Goal: Task Accomplishment & Management: Use online tool/utility

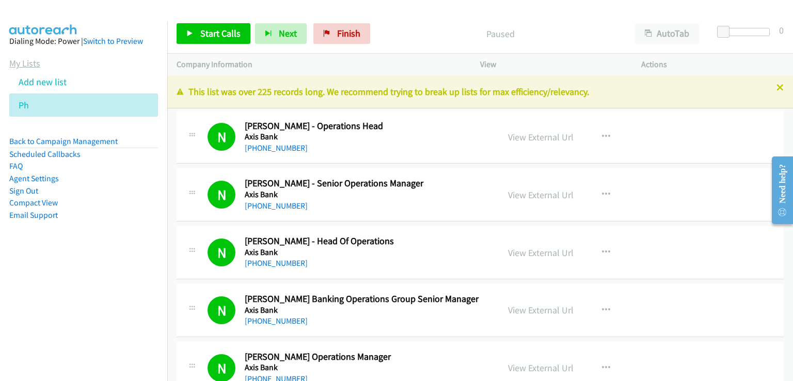
click at [19, 64] on link "My Lists" at bounding box center [24, 63] width 31 height 12
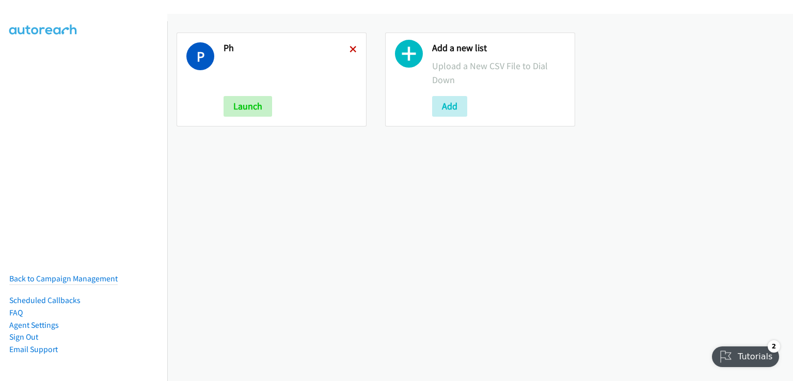
click at [353, 47] on icon at bounding box center [353, 49] width 7 height 7
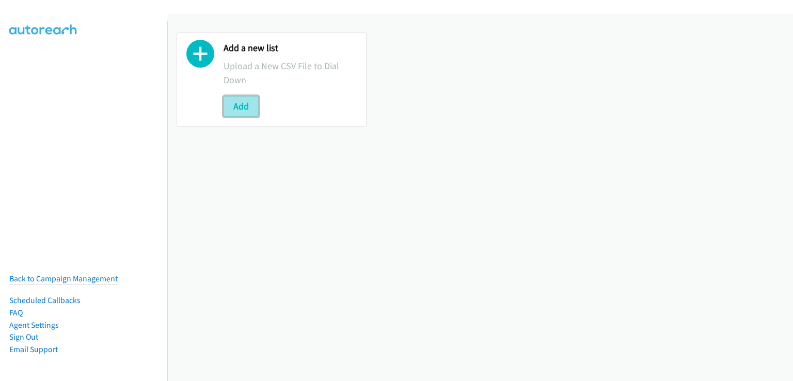
click at [242, 106] on button "Add" at bounding box center [241, 106] width 35 height 21
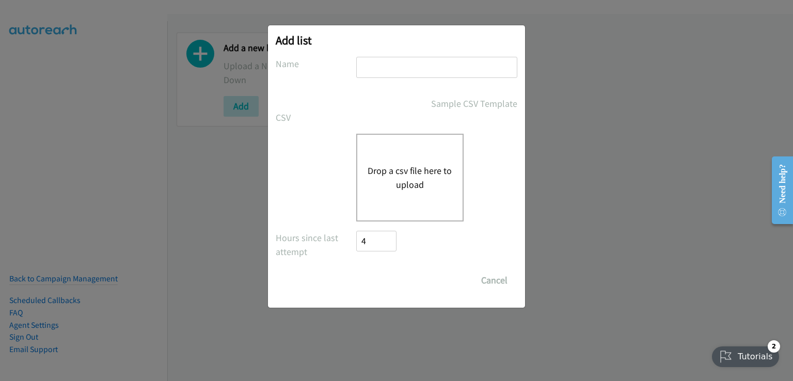
click at [402, 156] on div "Drop a csv file here to upload" at bounding box center [409, 178] width 107 height 88
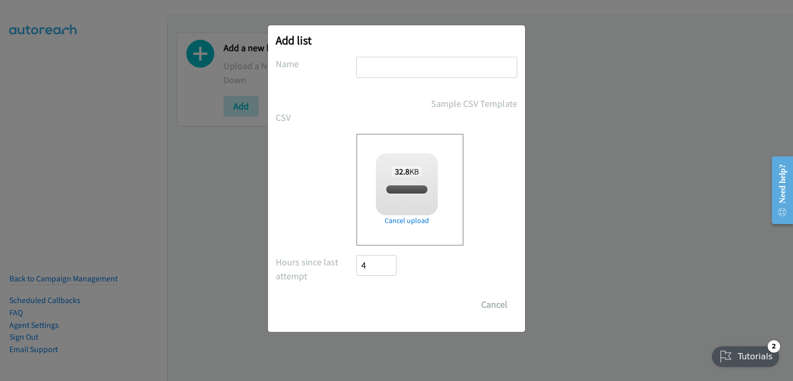
checkbox input "true"
click at [390, 68] on input "text" at bounding box center [436, 67] width 161 height 21
type input "PH"
click at [407, 308] on input "Save List" at bounding box center [383, 304] width 54 height 21
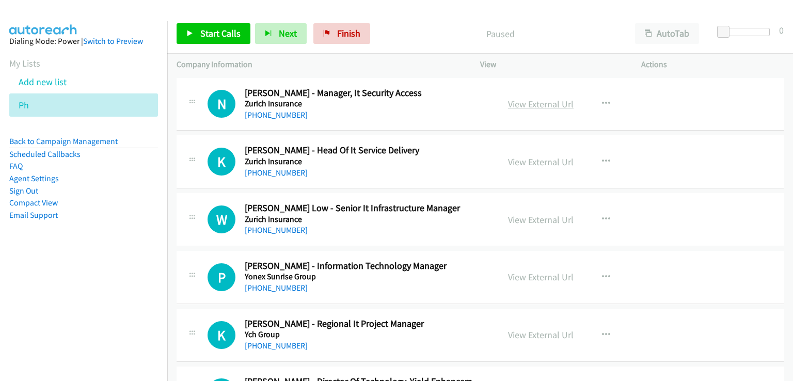
click at [543, 104] on link "View External Url" at bounding box center [541, 104] width 66 height 12
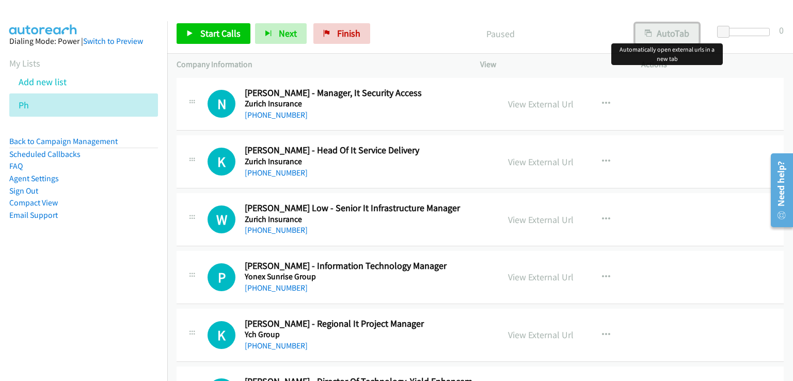
click at [664, 34] on button "AutoTab" at bounding box center [667, 33] width 64 height 21
click at [213, 34] on span "Start Calls" at bounding box center [220, 33] width 40 height 12
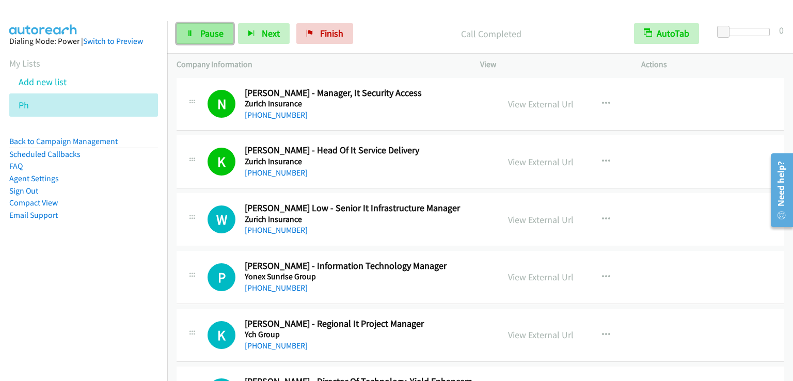
click at [203, 28] on span "Pause" at bounding box center [211, 33] width 23 height 12
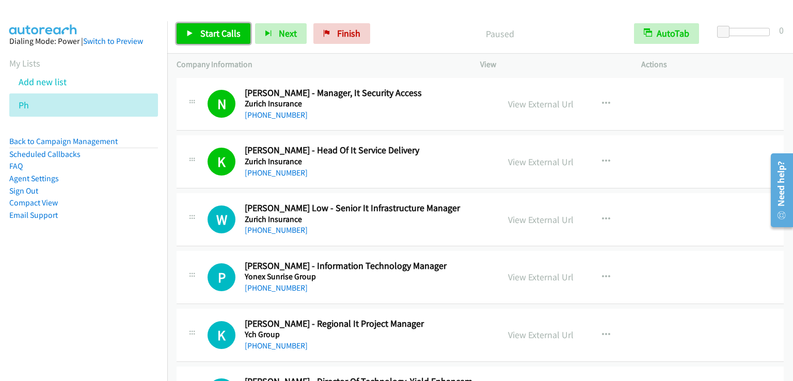
click at [203, 28] on span "Start Calls" at bounding box center [220, 33] width 40 height 12
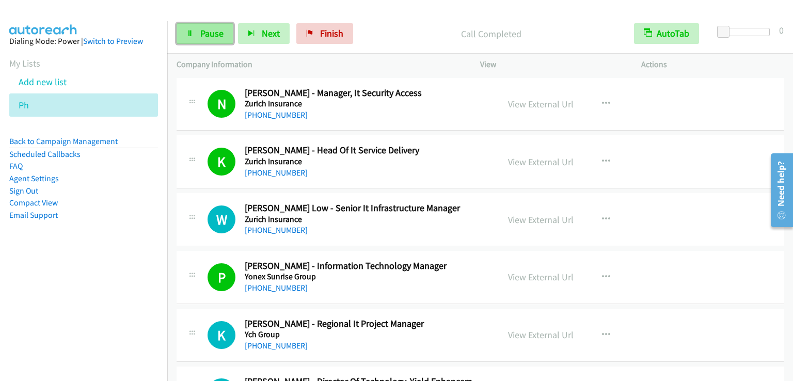
click at [211, 29] on span "Pause" at bounding box center [211, 33] width 23 height 12
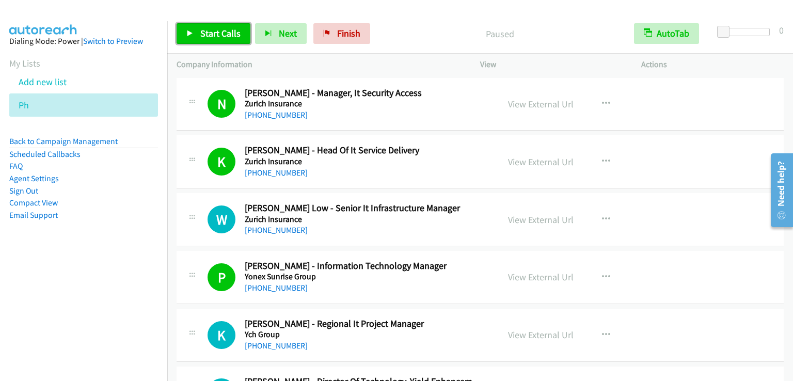
click at [211, 29] on span "Start Calls" at bounding box center [220, 33] width 40 height 12
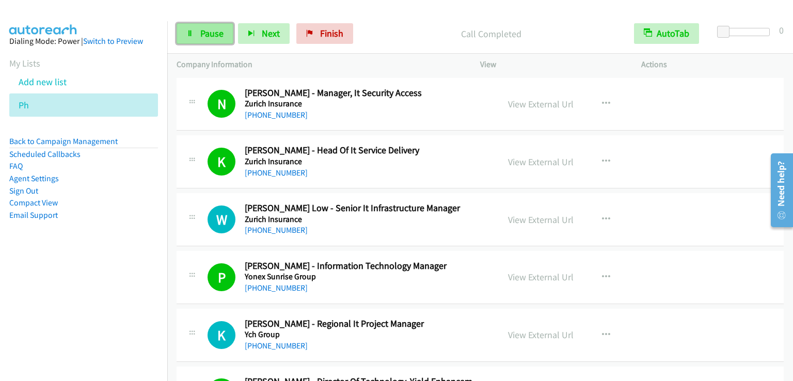
click at [215, 36] on span "Pause" at bounding box center [211, 33] width 23 height 12
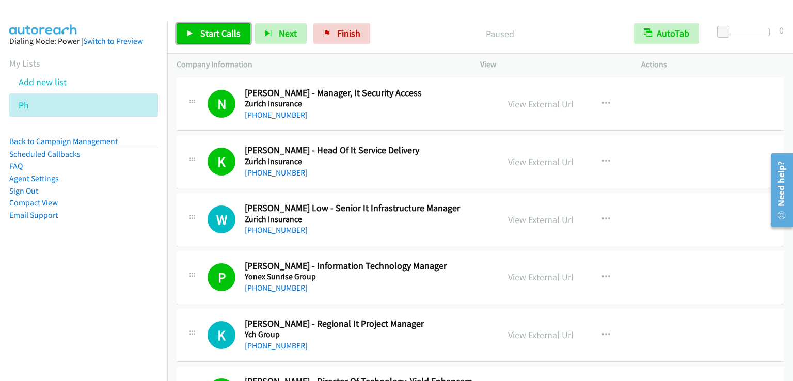
click at [215, 36] on span "Start Calls" at bounding box center [220, 33] width 40 height 12
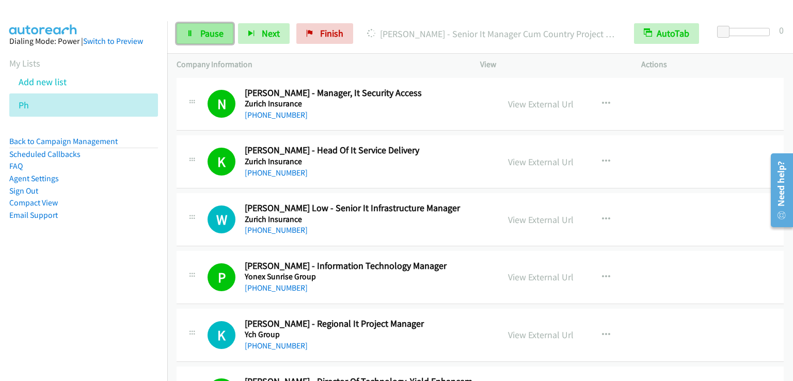
click at [213, 30] on span "Pause" at bounding box center [211, 33] width 23 height 12
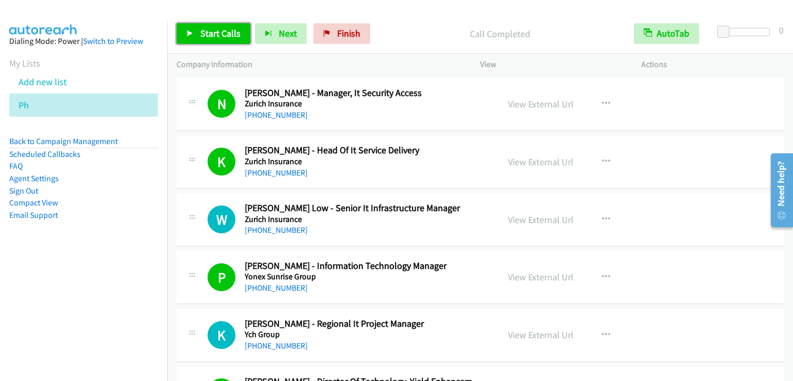
click at [211, 25] on link "Start Calls" at bounding box center [214, 33] width 74 height 21
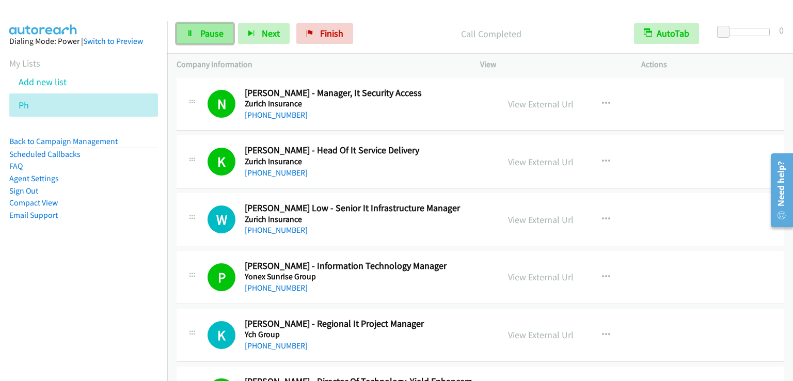
click at [208, 25] on link "Pause" at bounding box center [205, 33] width 57 height 21
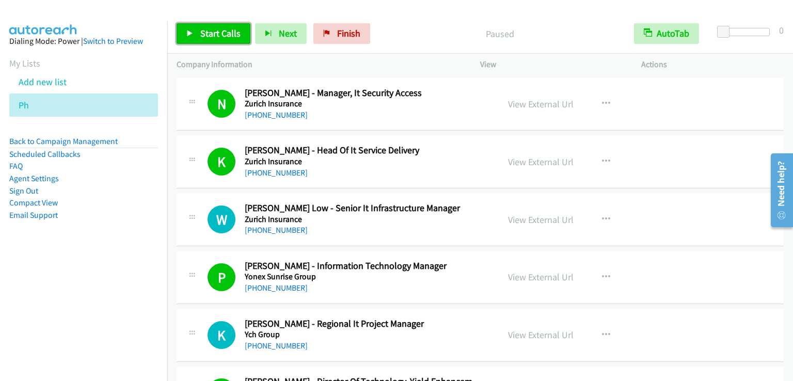
click at [208, 25] on link "Start Calls" at bounding box center [214, 33] width 74 height 21
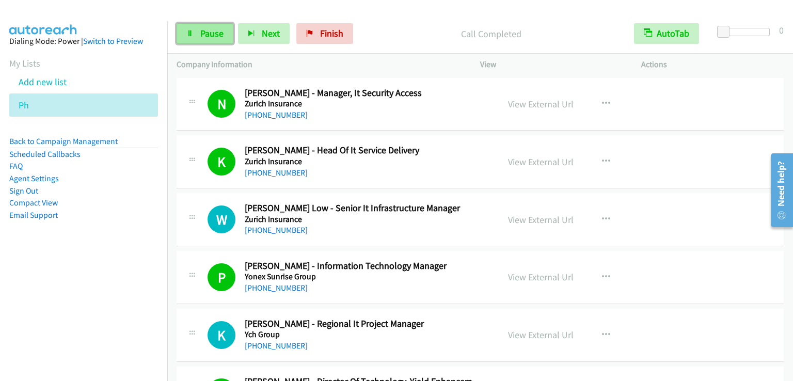
click at [220, 29] on span "Pause" at bounding box center [211, 33] width 23 height 12
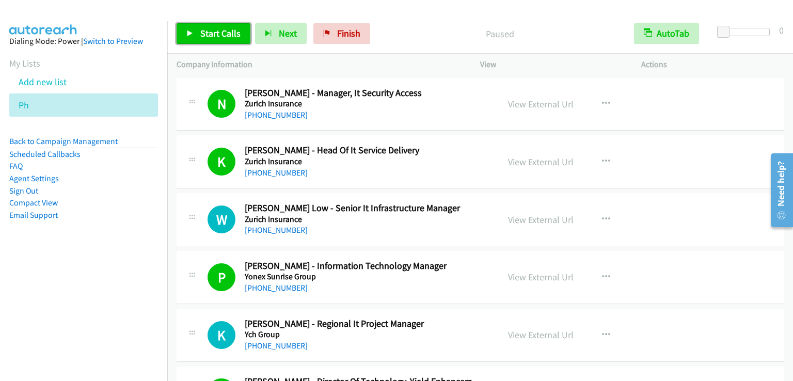
click at [220, 29] on span "Start Calls" at bounding box center [220, 33] width 40 height 12
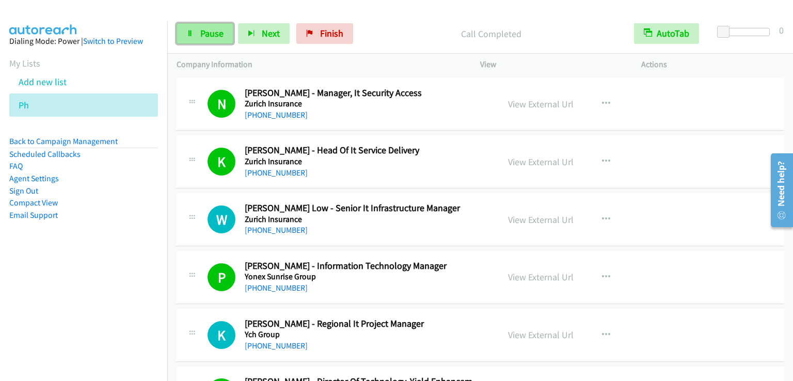
click at [209, 30] on span "Pause" at bounding box center [211, 33] width 23 height 12
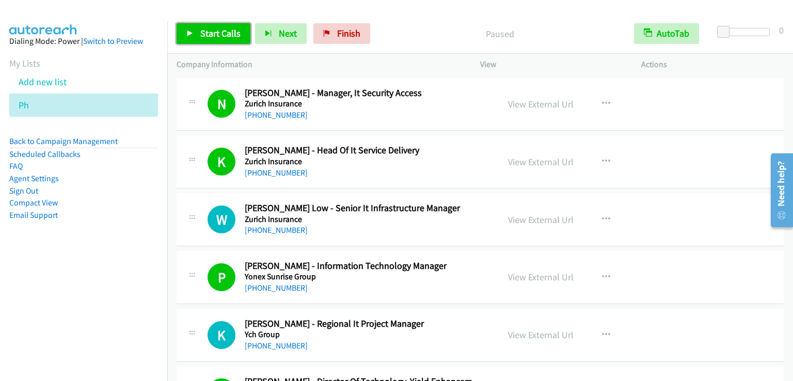
click at [208, 30] on span "Start Calls" at bounding box center [220, 33] width 40 height 12
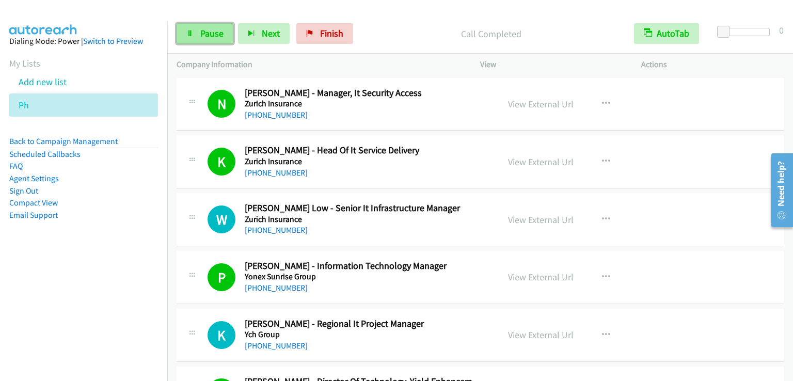
click at [215, 37] on span "Pause" at bounding box center [211, 33] width 23 height 12
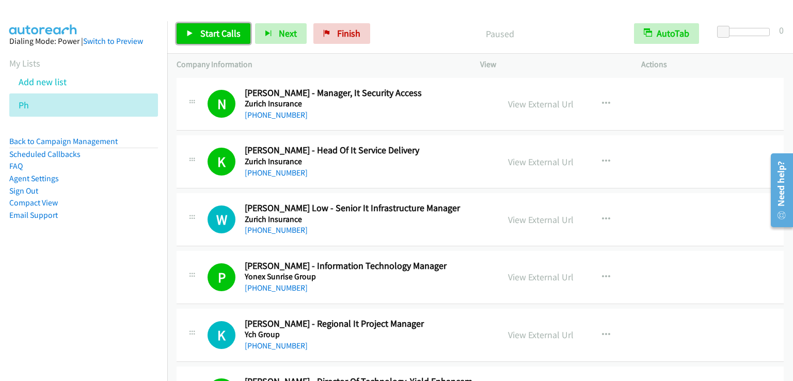
click at [214, 37] on span "Start Calls" at bounding box center [220, 33] width 40 height 12
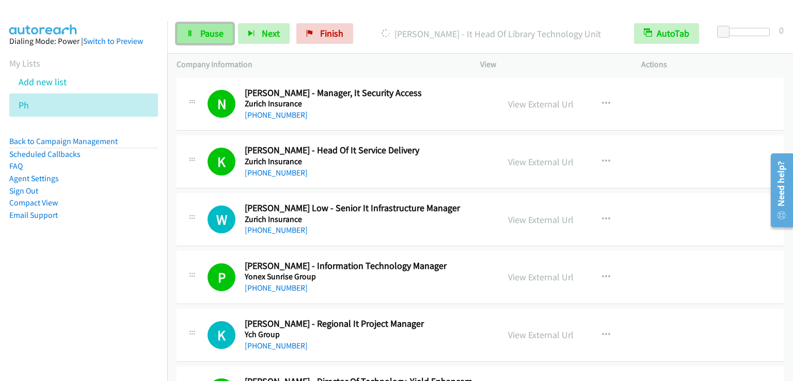
click at [207, 28] on span "Pause" at bounding box center [211, 33] width 23 height 12
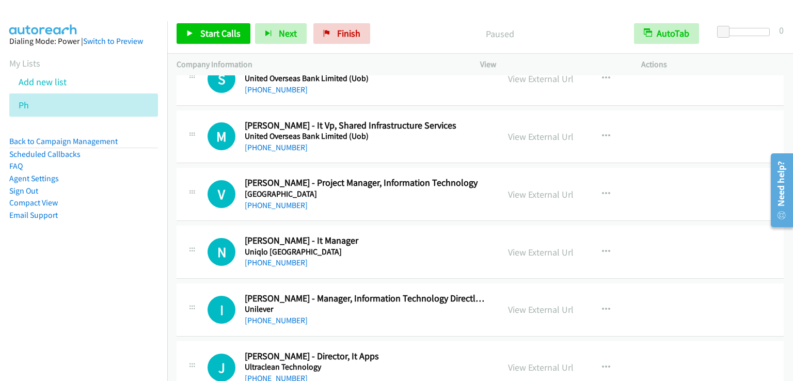
scroll to position [1859, 0]
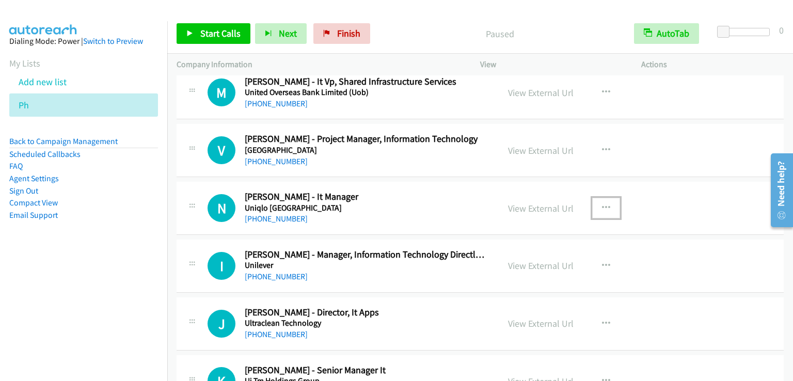
click at [604, 204] on icon "button" at bounding box center [606, 208] width 8 height 8
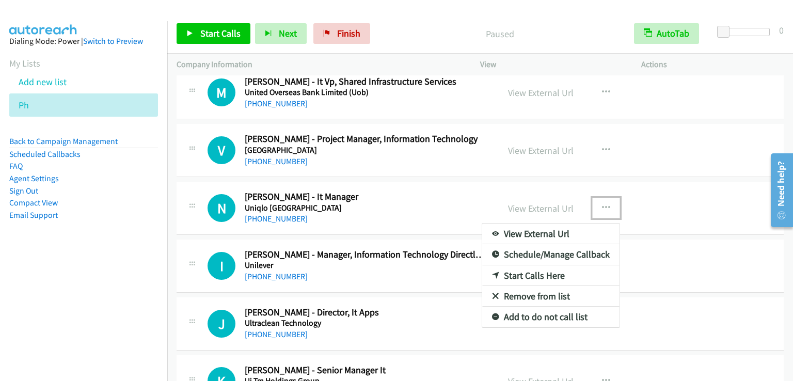
drag, startPoint x: 527, startPoint y: 271, endPoint x: 568, endPoint y: 231, distance: 57.7
click at [527, 271] on link "Start Calls Here" at bounding box center [550, 275] width 137 height 21
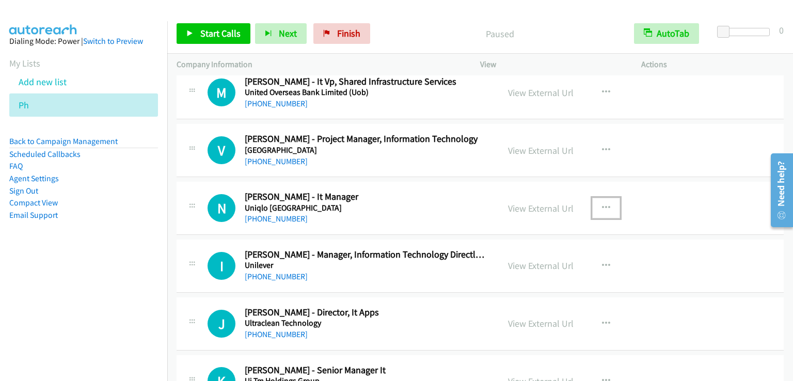
click at [603, 209] on button "button" at bounding box center [606, 208] width 28 height 21
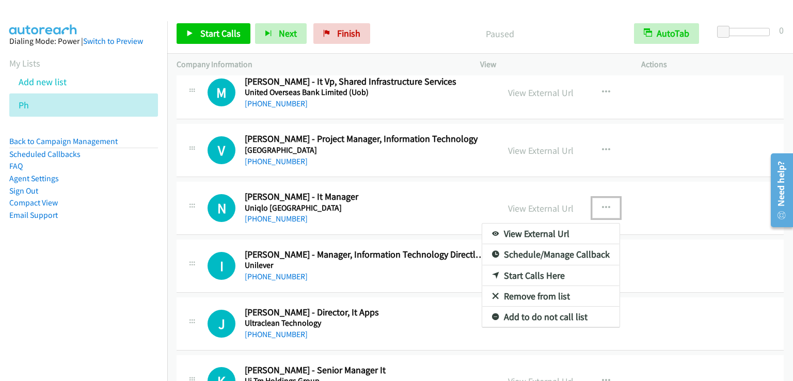
click at [541, 274] on link "Start Calls Here" at bounding box center [550, 275] width 137 height 21
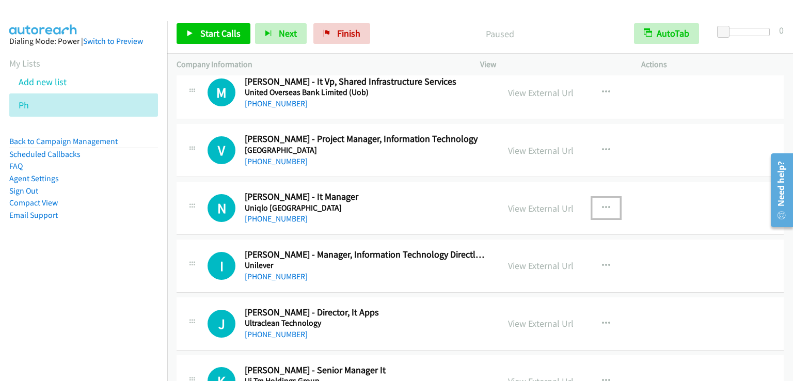
click at [606, 204] on button "button" at bounding box center [606, 208] width 28 height 21
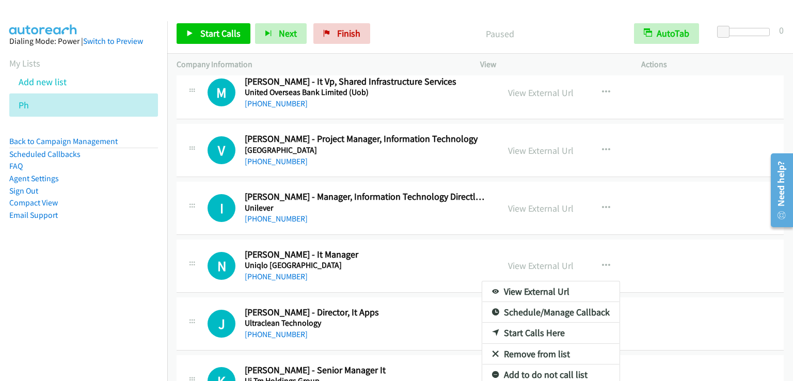
click at [224, 32] on div at bounding box center [396, 190] width 793 height 381
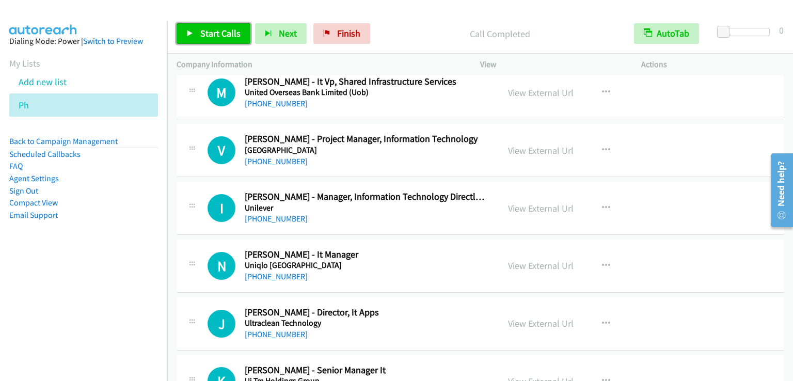
click at [224, 32] on span "Start Calls" at bounding box center [220, 33] width 40 height 12
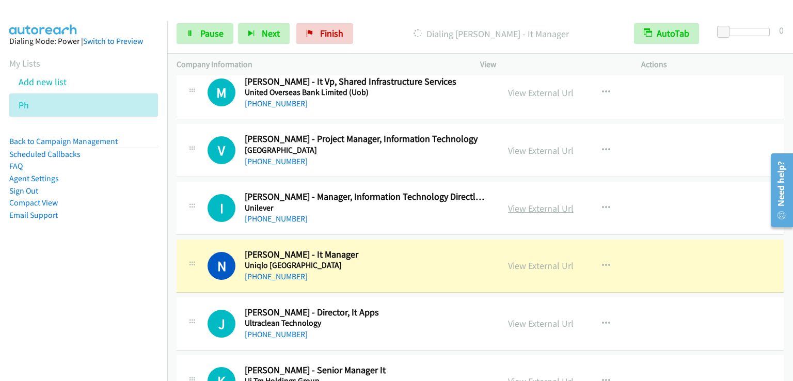
click at [532, 203] on link "View External Url" at bounding box center [541, 208] width 66 height 12
click at [215, 29] on span "Pause" at bounding box center [211, 33] width 23 height 12
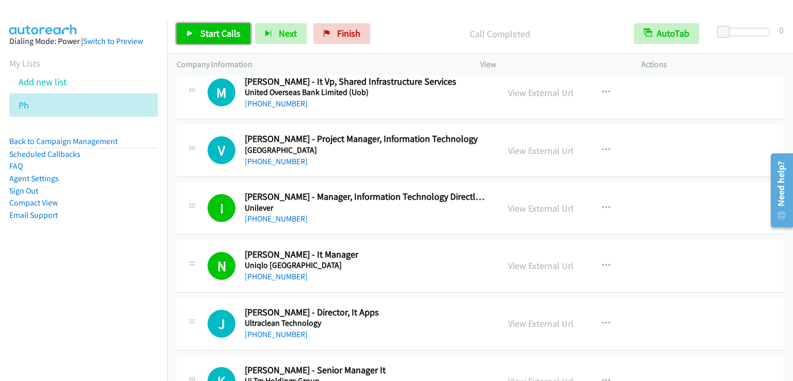
click at [210, 36] on span "Start Calls" at bounding box center [220, 33] width 40 height 12
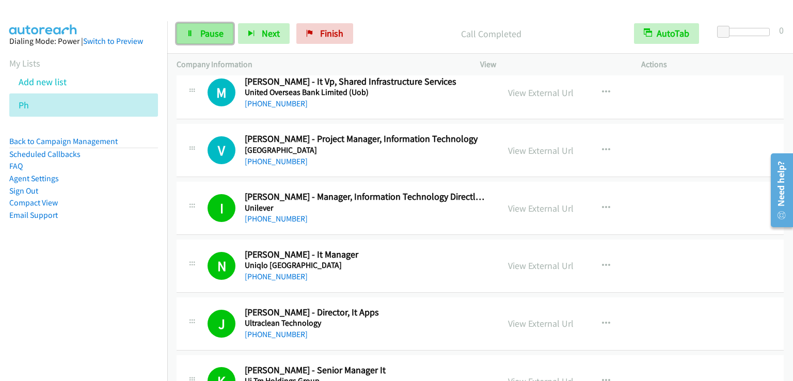
click at [214, 29] on span "Pause" at bounding box center [211, 33] width 23 height 12
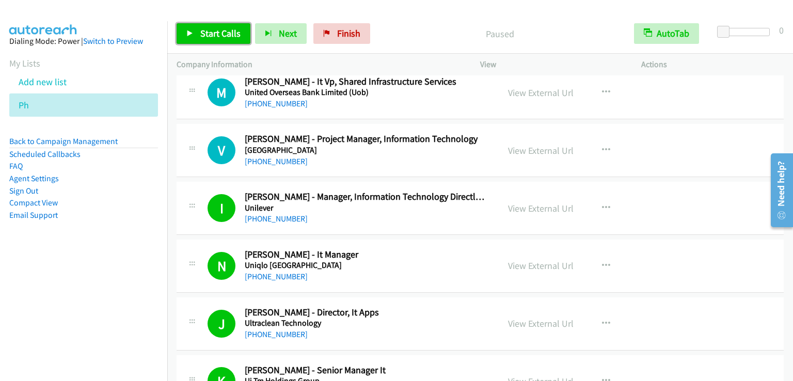
click at [213, 29] on span "Start Calls" at bounding box center [220, 33] width 40 height 12
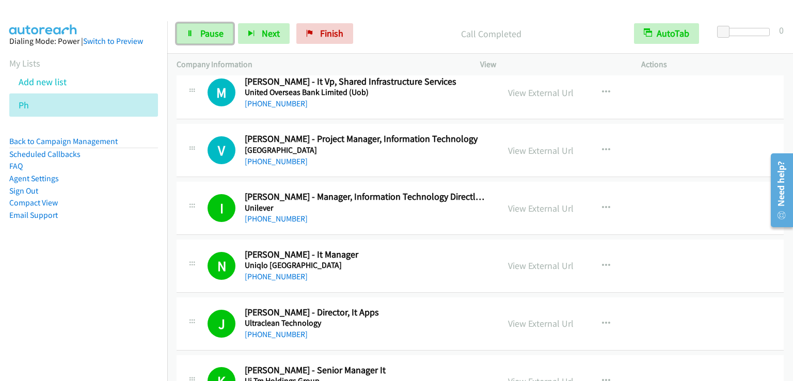
click at [215, 35] on span "Pause" at bounding box center [211, 33] width 23 height 12
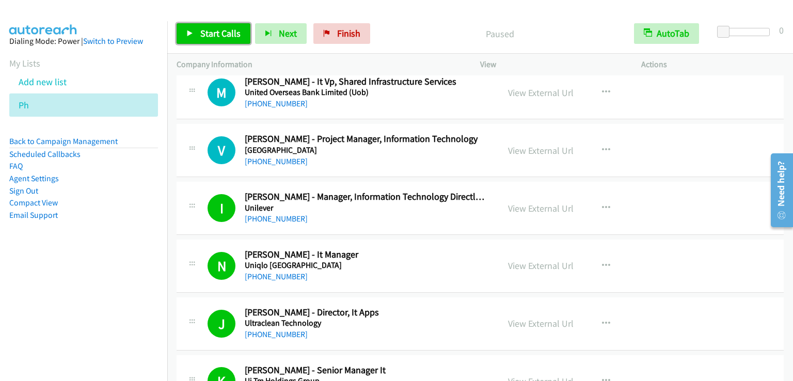
click at [207, 34] on span "Start Calls" at bounding box center [220, 33] width 40 height 12
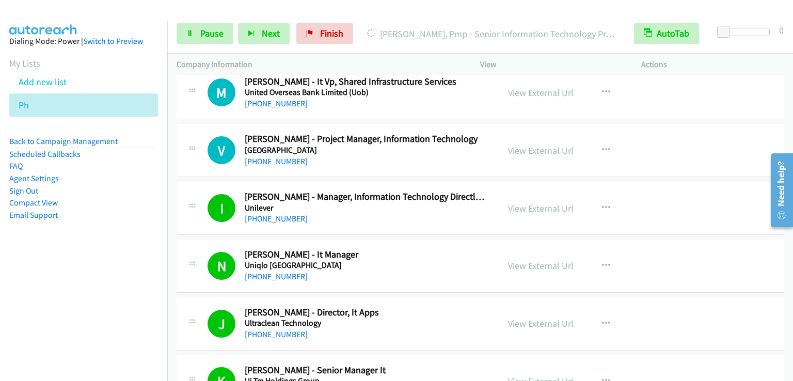
click at [52, 306] on nav "Dialing Mode: Power | Switch to Preview My Lists Add new list Ph Back to Campai…" at bounding box center [84, 211] width 168 height 381
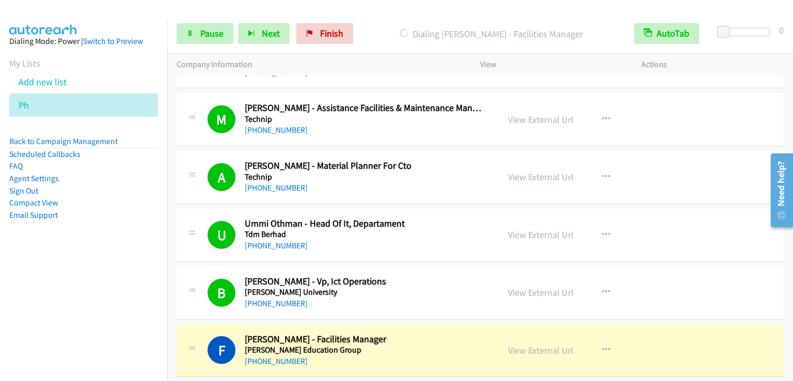
scroll to position [3717, 0]
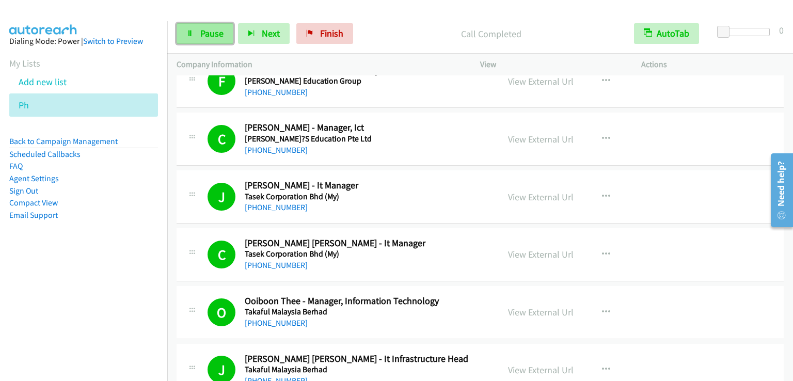
click at [207, 32] on span "Pause" at bounding box center [211, 33] width 23 height 12
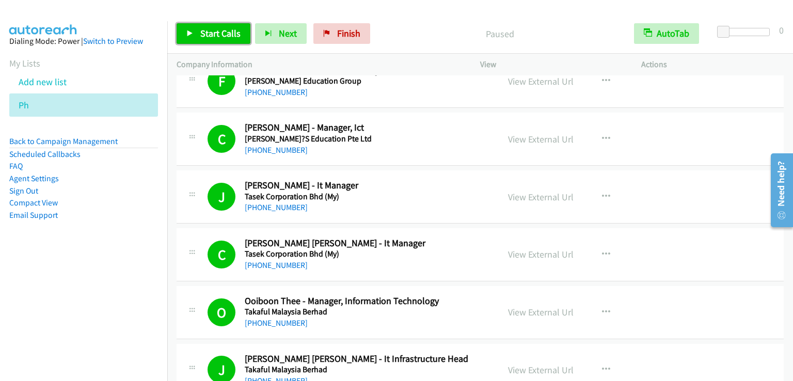
click at [207, 32] on span "Start Calls" at bounding box center [220, 33] width 40 height 12
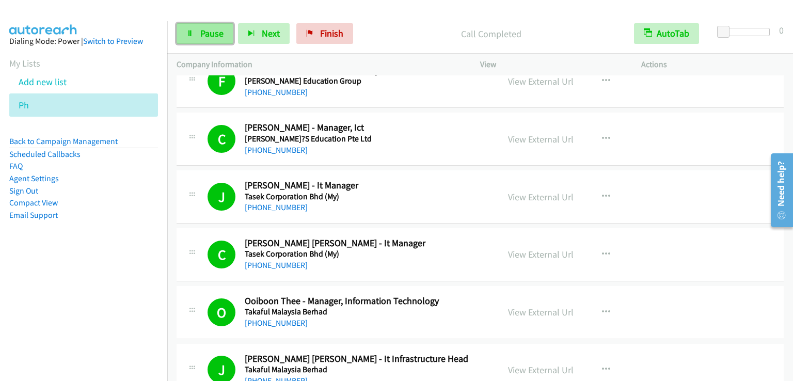
click at [217, 27] on span "Pause" at bounding box center [211, 33] width 23 height 12
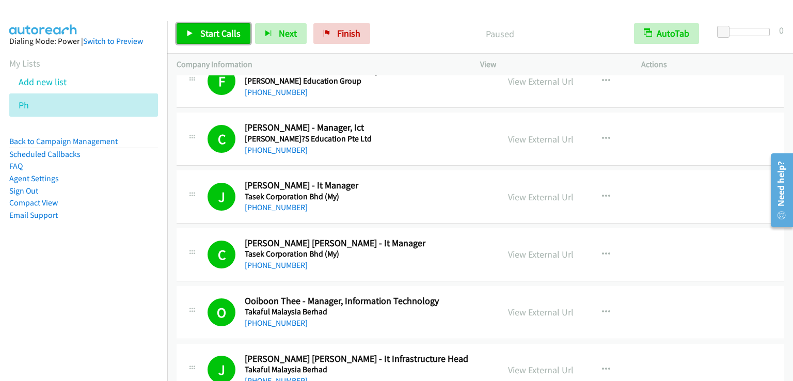
click at [217, 27] on span "Start Calls" at bounding box center [220, 33] width 40 height 12
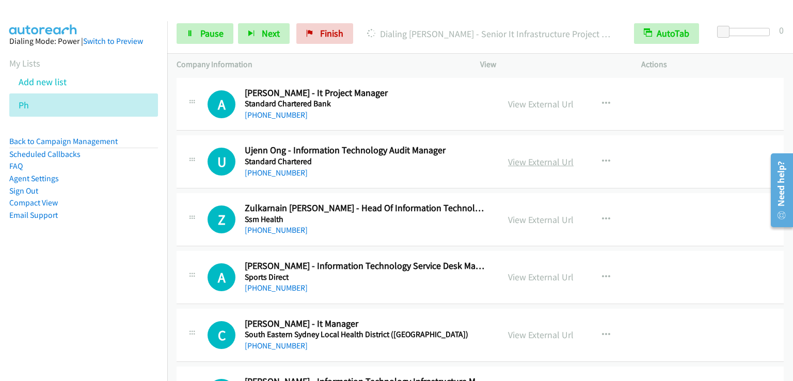
scroll to position [5163, 0]
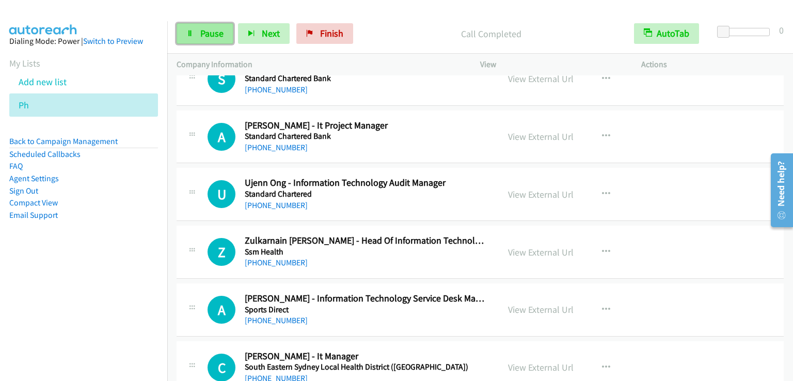
click at [196, 40] on link "Pause" at bounding box center [205, 33] width 57 height 21
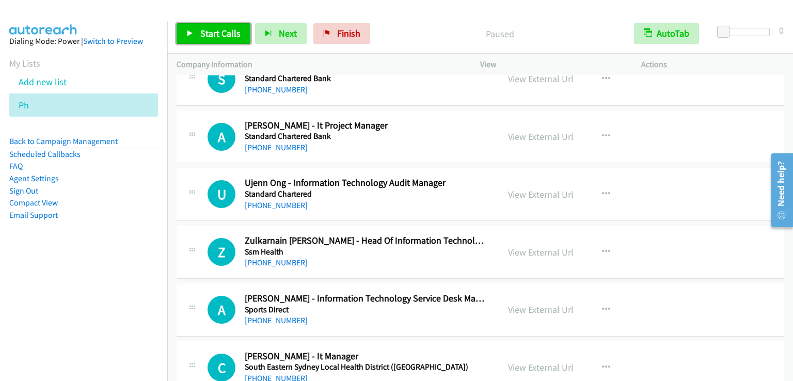
click at [196, 40] on link "Start Calls" at bounding box center [214, 33] width 74 height 21
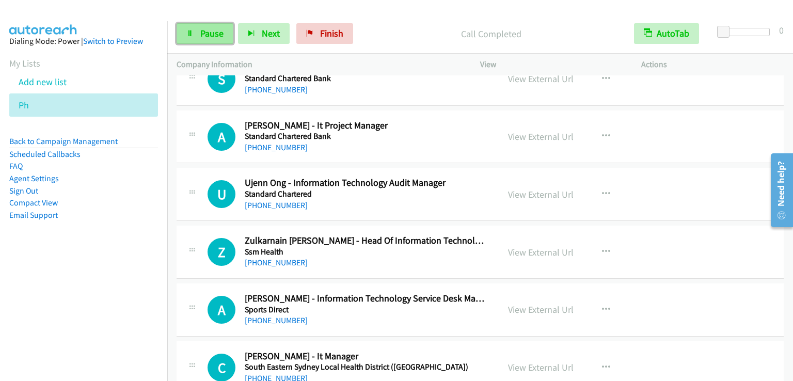
click at [205, 33] on span "Pause" at bounding box center [211, 33] width 23 height 12
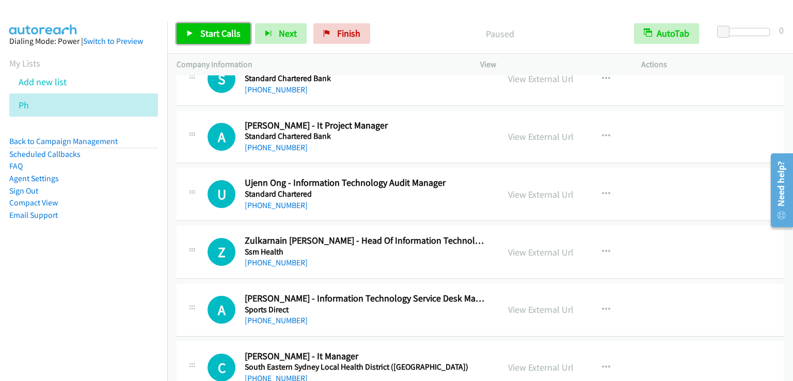
click at [205, 33] on span "Start Calls" at bounding box center [220, 33] width 40 height 12
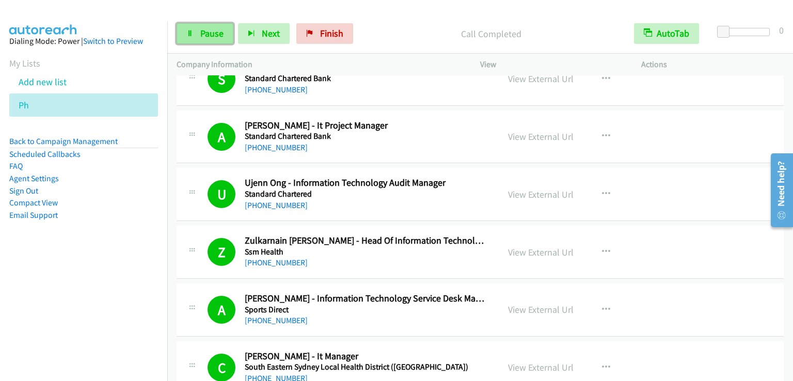
click at [198, 29] on link "Pause" at bounding box center [205, 33] width 57 height 21
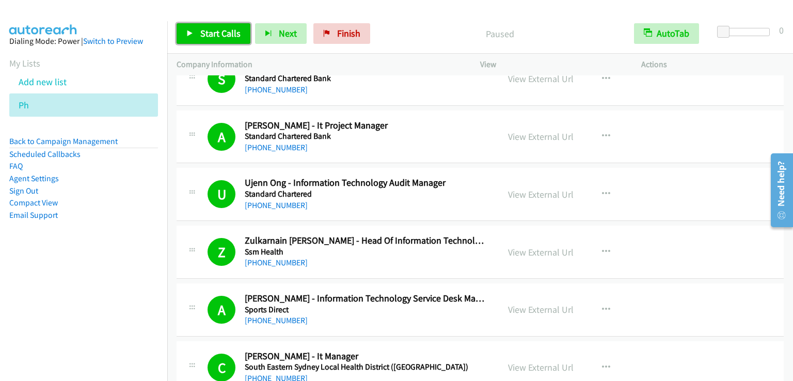
click at [198, 29] on link "Start Calls" at bounding box center [214, 33] width 74 height 21
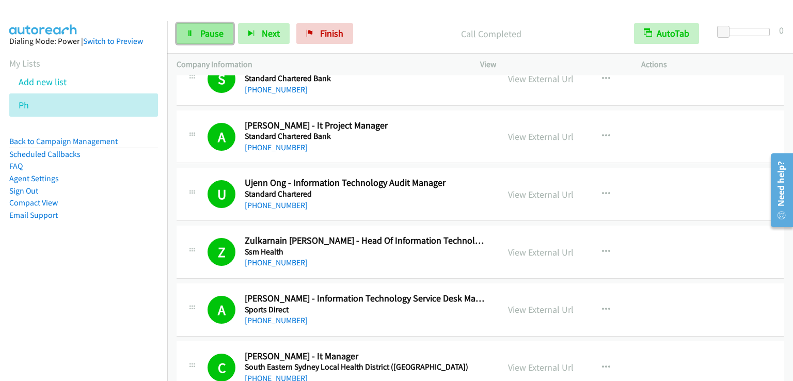
click at [213, 39] on link "Pause" at bounding box center [205, 33] width 57 height 21
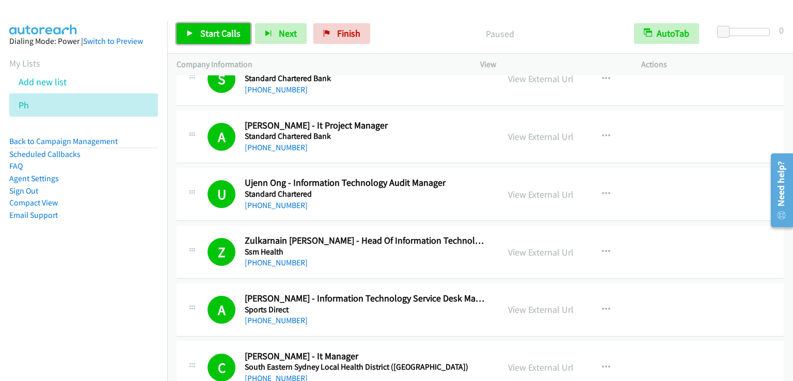
click at [213, 36] on span "Start Calls" at bounding box center [220, 33] width 40 height 12
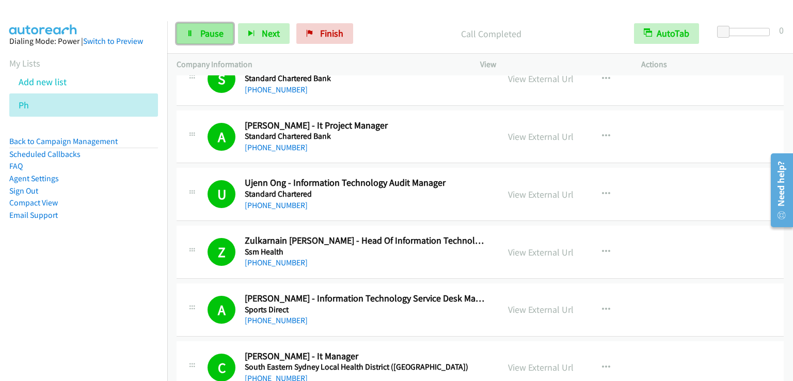
click at [207, 27] on link "Pause" at bounding box center [205, 33] width 57 height 21
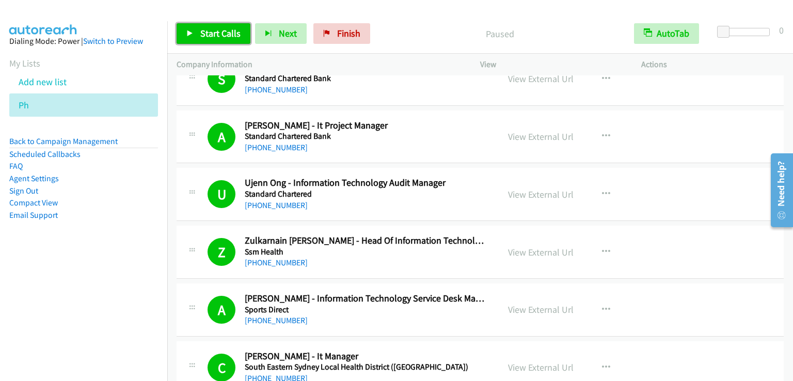
click at [207, 27] on link "Start Calls" at bounding box center [214, 33] width 74 height 21
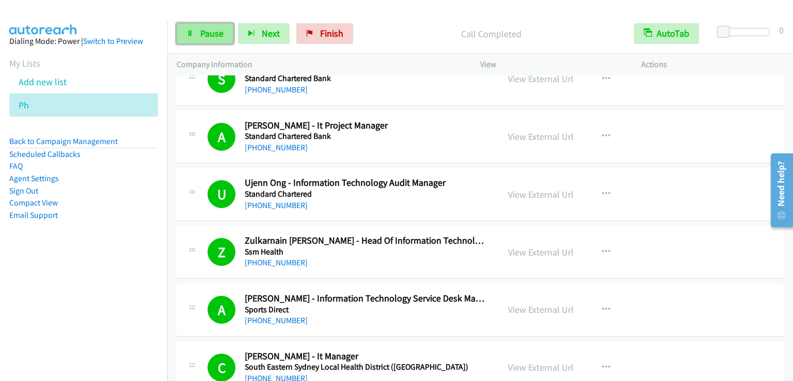
click at [203, 42] on link "Pause" at bounding box center [205, 33] width 57 height 21
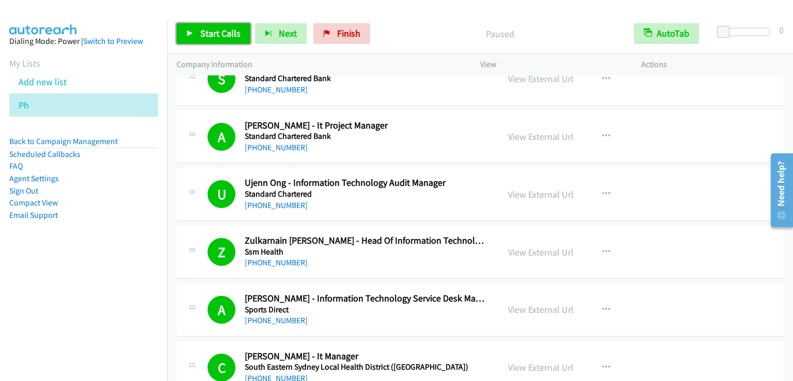
click at [202, 39] on link "Start Calls" at bounding box center [214, 33] width 74 height 21
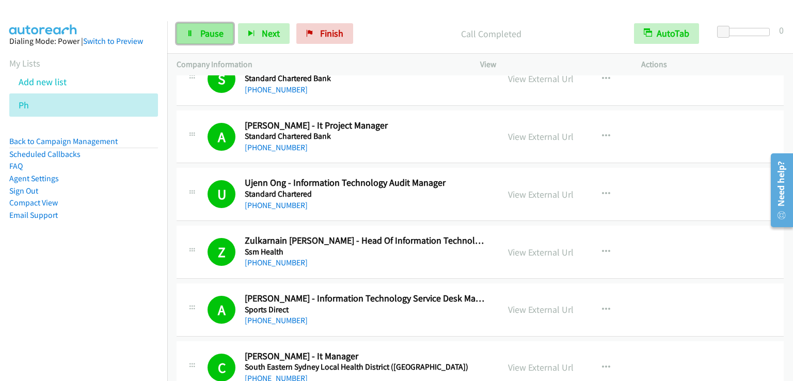
click at [215, 36] on span "Pause" at bounding box center [211, 33] width 23 height 12
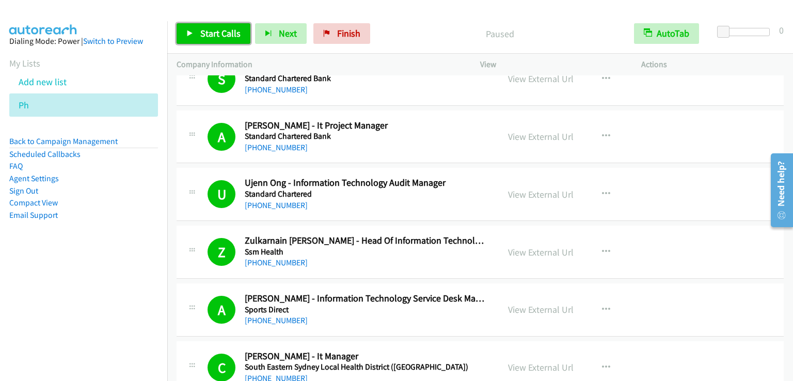
click at [215, 36] on span "Start Calls" at bounding box center [220, 33] width 40 height 12
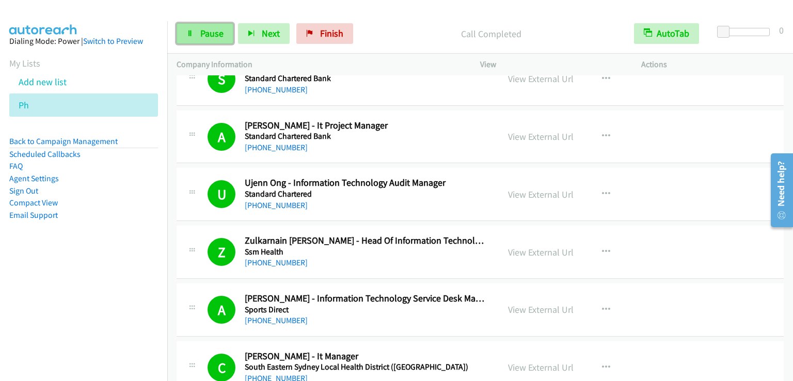
click at [218, 35] on span "Pause" at bounding box center [211, 33] width 23 height 12
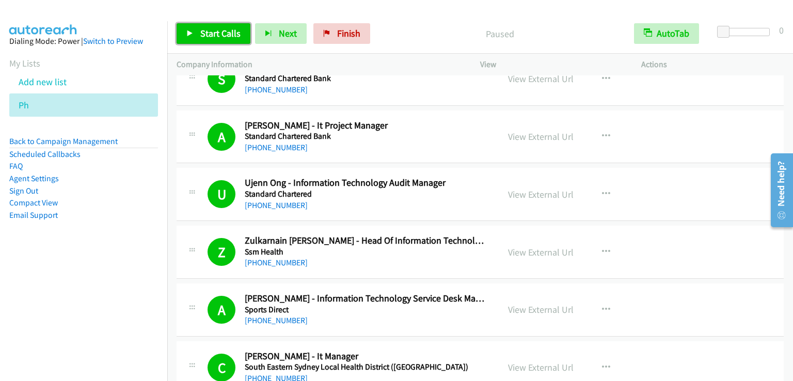
click at [220, 30] on span "Start Calls" at bounding box center [220, 33] width 40 height 12
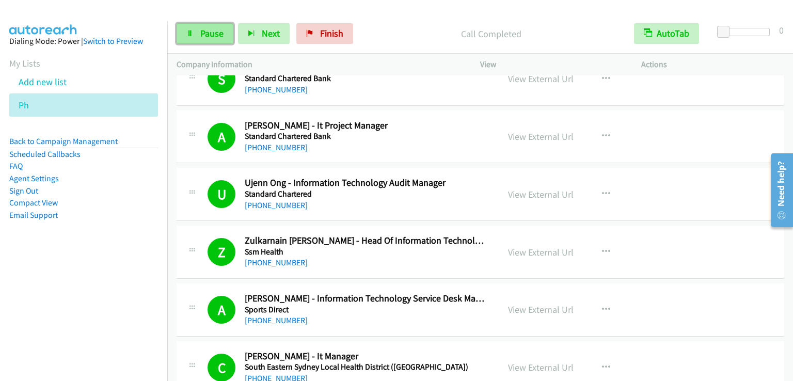
click at [215, 41] on link "Pause" at bounding box center [205, 33] width 57 height 21
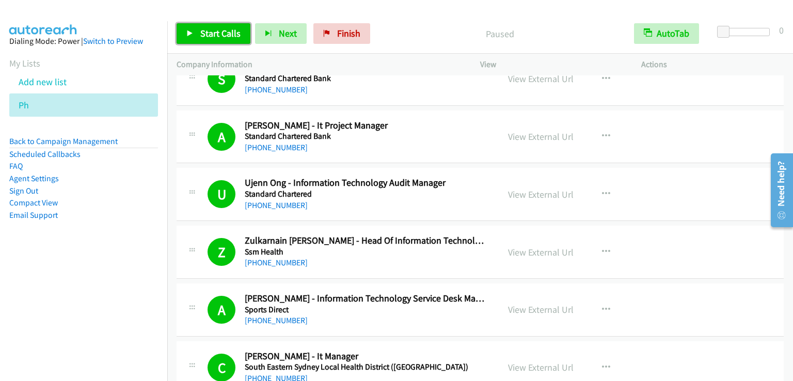
click at [212, 34] on span "Start Calls" at bounding box center [220, 33] width 40 height 12
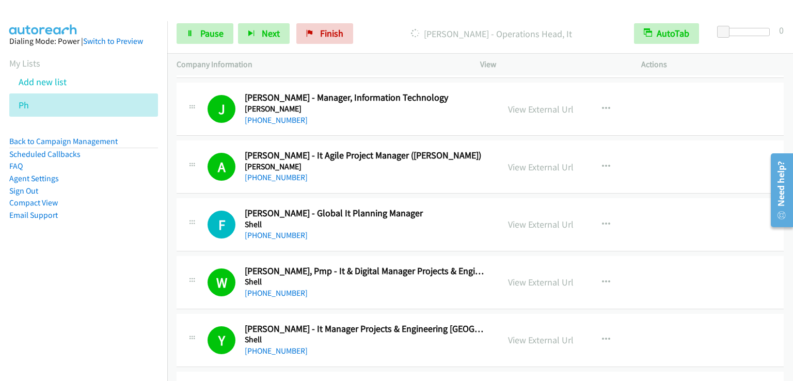
scroll to position [6247, 0]
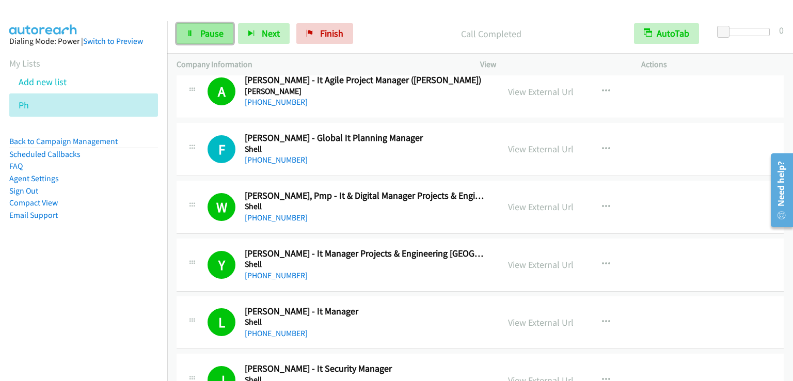
click at [199, 35] on link "Pause" at bounding box center [205, 33] width 57 height 21
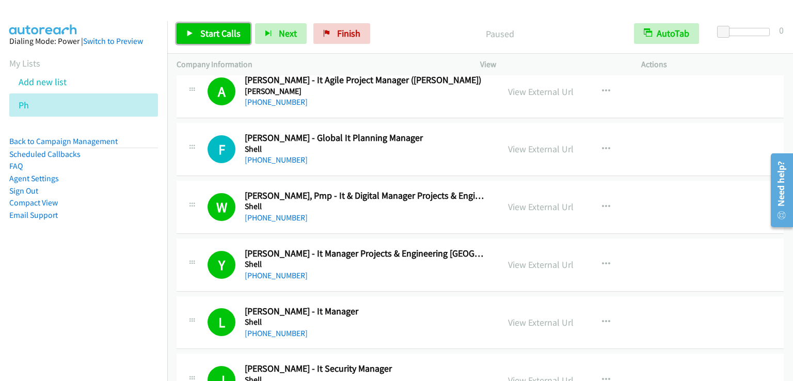
click at [199, 35] on link "Start Calls" at bounding box center [214, 33] width 74 height 21
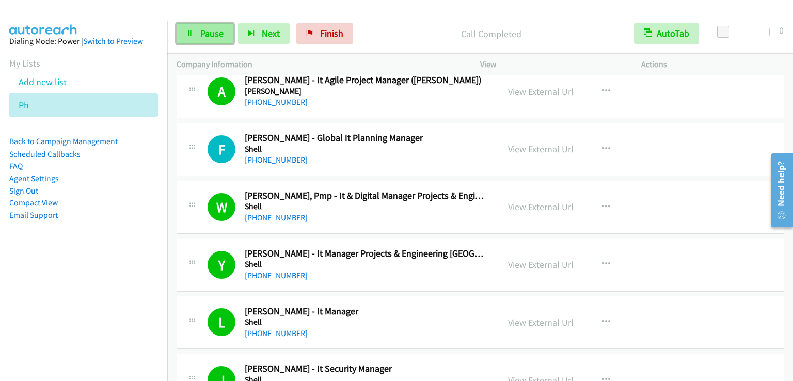
click at [217, 34] on span "Pause" at bounding box center [211, 33] width 23 height 12
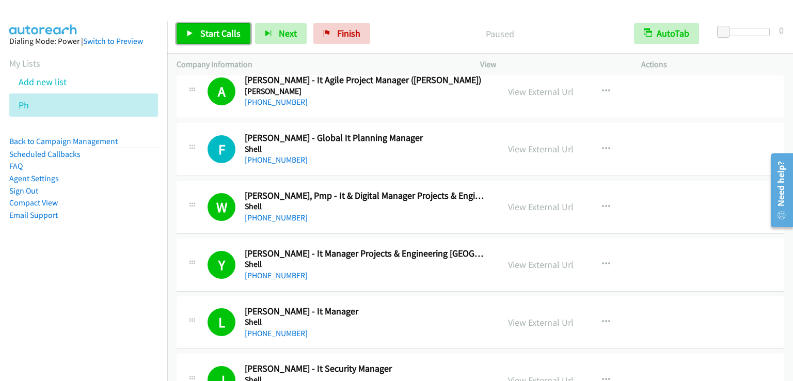
click at [217, 34] on span "Start Calls" at bounding box center [220, 33] width 40 height 12
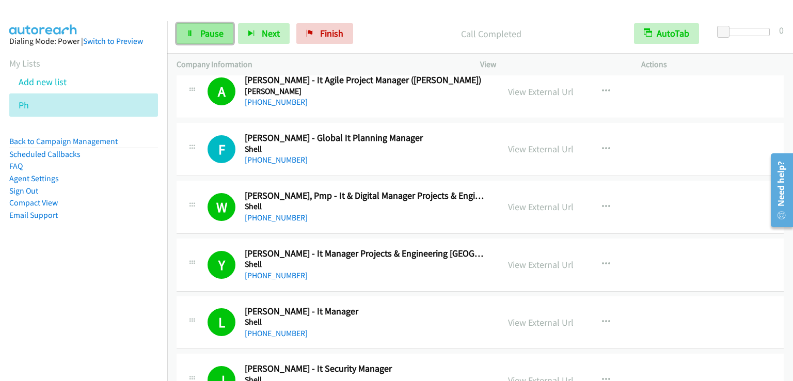
click at [210, 31] on span "Pause" at bounding box center [211, 33] width 23 height 12
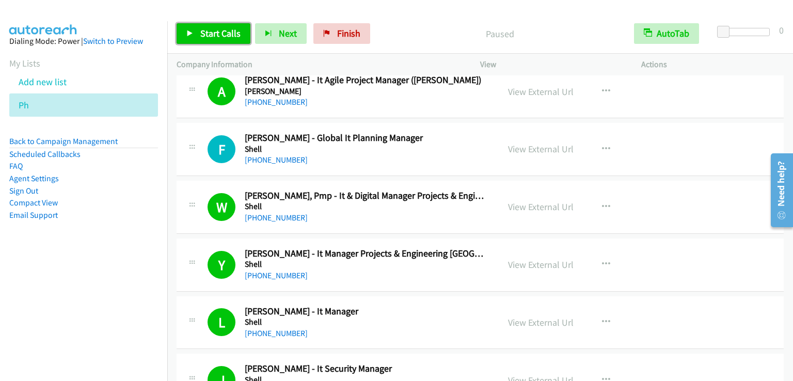
click at [210, 31] on span "Start Calls" at bounding box center [220, 33] width 40 height 12
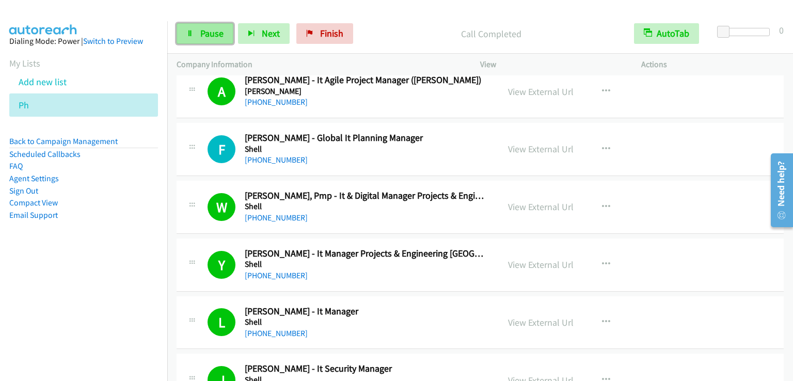
click at [204, 34] on span "Pause" at bounding box center [211, 33] width 23 height 12
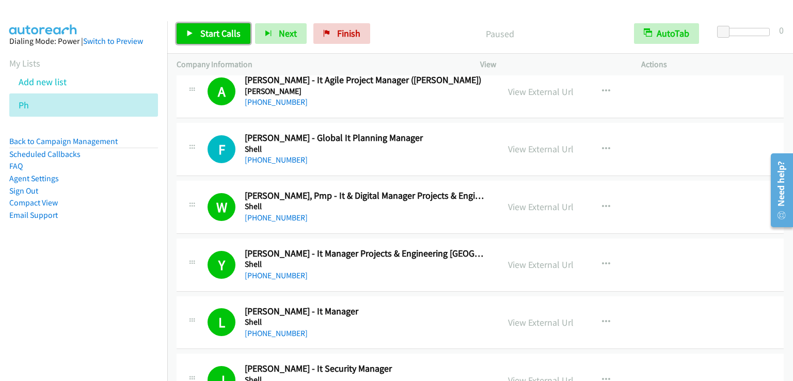
click at [204, 33] on span "Start Calls" at bounding box center [220, 33] width 40 height 12
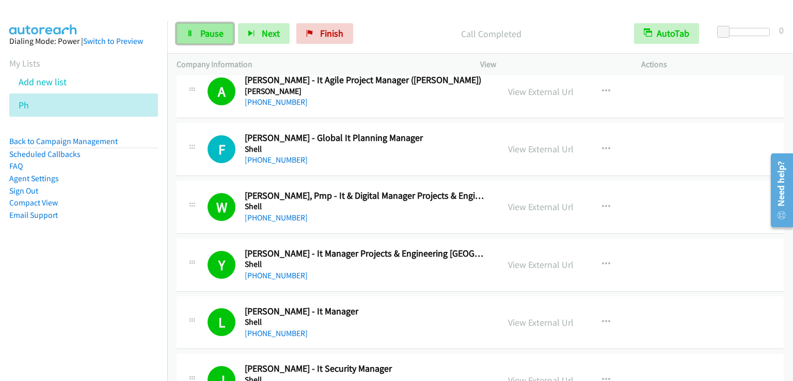
click at [215, 30] on span "Pause" at bounding box center [211, 33] width 23 height 12
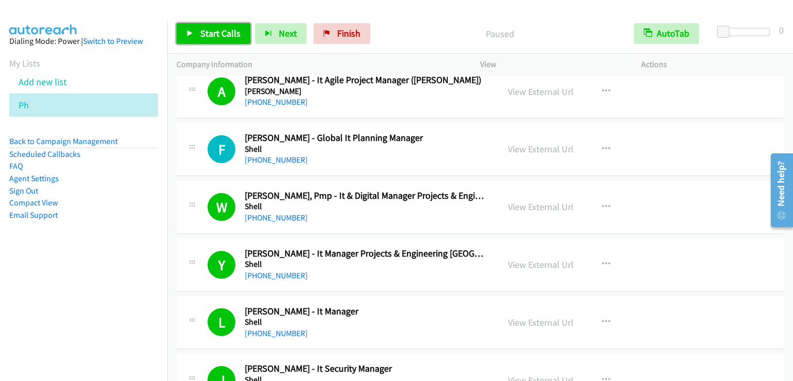
click at [215, 30] on span "Start Calls" at bounding box center [220, 33] width 40 height 12
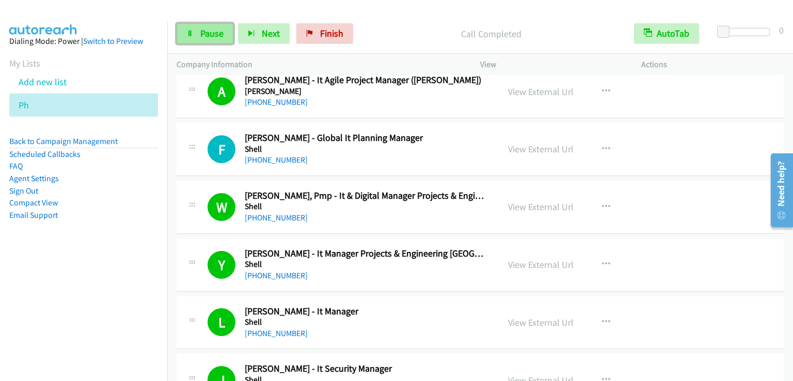
click at [211, 30] on span "Pause" at bounding box center [211, 33] width 23 height 12
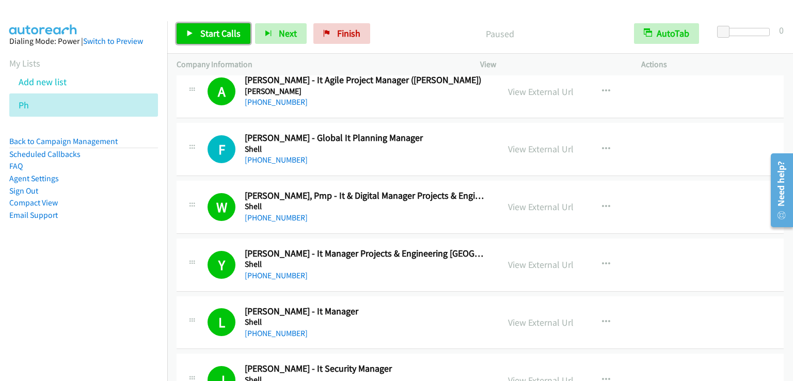
click at [211, 30] on span "Start Calls" at bounding box center [220, 33] width 40 height 12
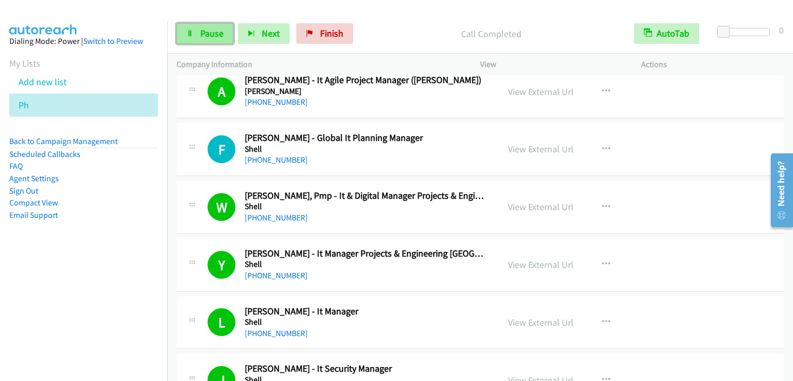
click at [210, 37] on span "Pause" at bounding box center [211, 33] width 23 height 12
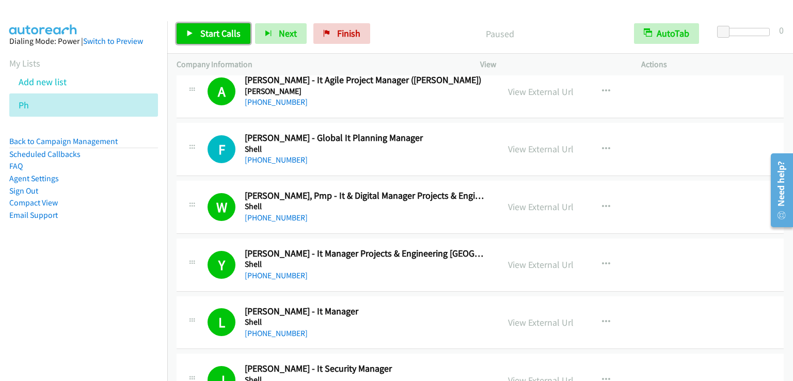
click at [210, 37] on span "Start Calls" at bounding box center [220, 33] width 40 height 12
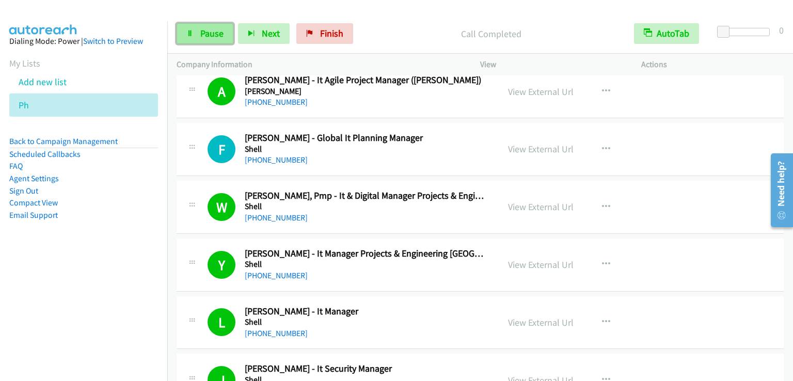
click at [206, 27] on span "Pause" at bounding box center [211, 33] width 23 height 12
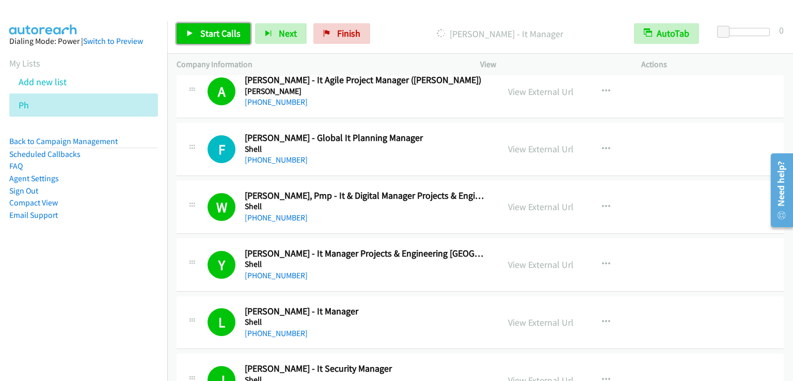
click at [204, 30] on span "Start Calls" at bounding box center [220, 33] width 40 height 12
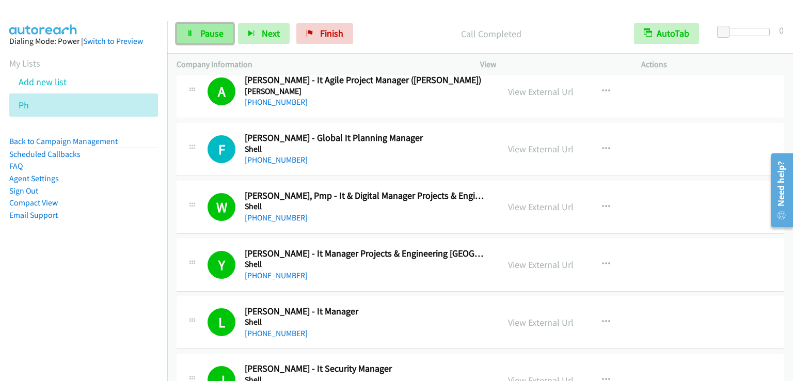
click at [214, 31] on span "Pause" at bounding box center [211, 33] width 23 height 12
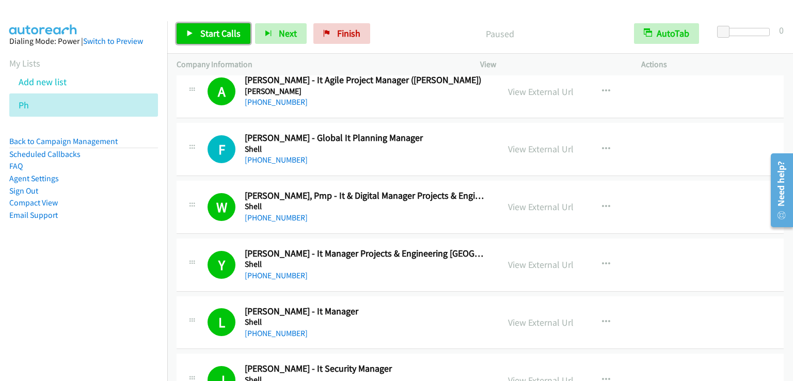
click at [214, 31] on span "Start Calls" at bounding box center [220, 33] width 40 height 12
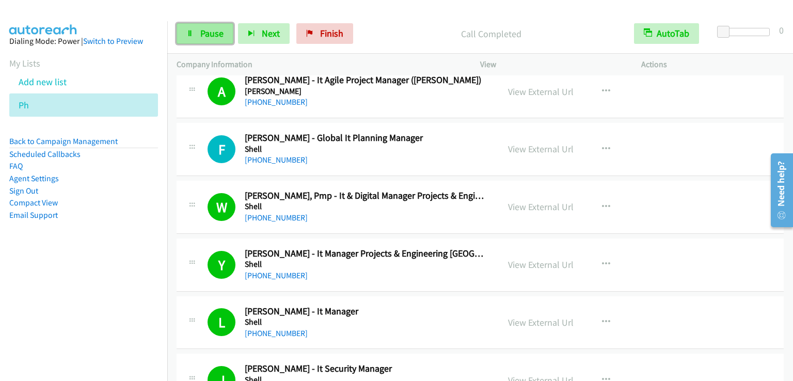
click at [207, 36] on span "Pause" at bounding box center [211, 33] width 23 height 12
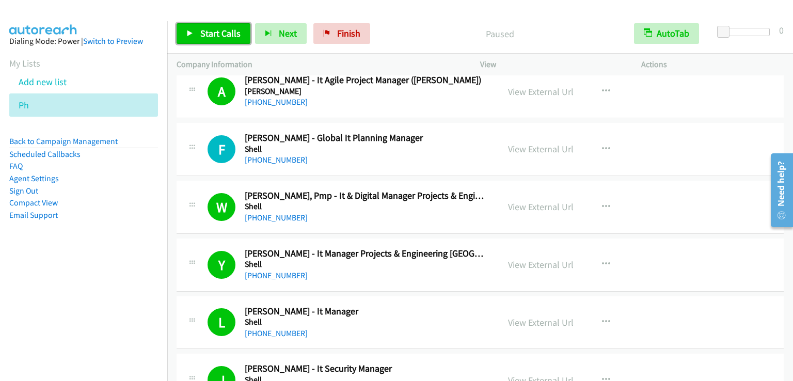
click at [207, 36] on span "Start Calls" at bounding box center [220, 33] width 40 height 12
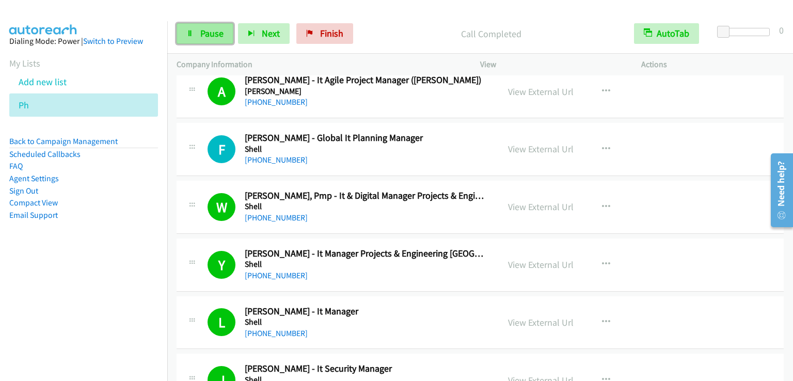
click at [213, 34] on span "Pause" at bounding box center [211, 33] width 23 height 12
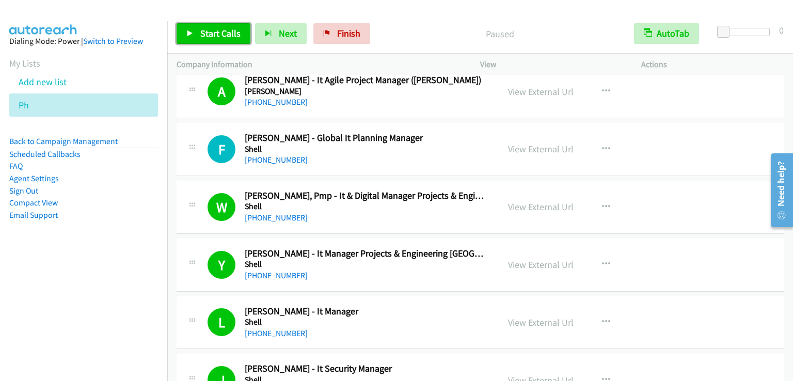
click at [213, 34] on span "Start Calls" at bounding box center [220, 33] width 40 height 12
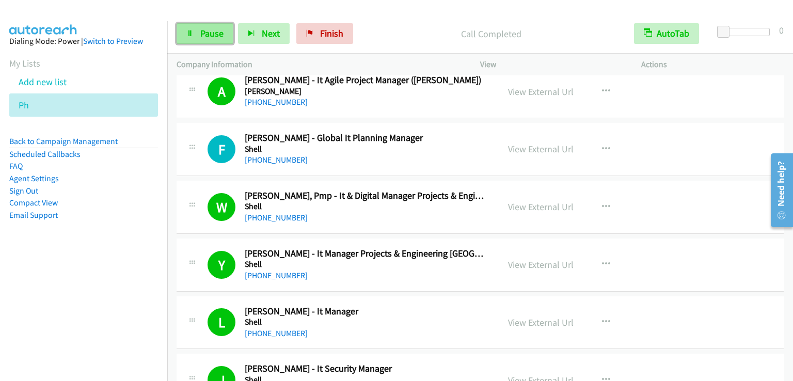
click at [219, 30] on span "Pause" at bounding box center [211, 33] width 23 height 12
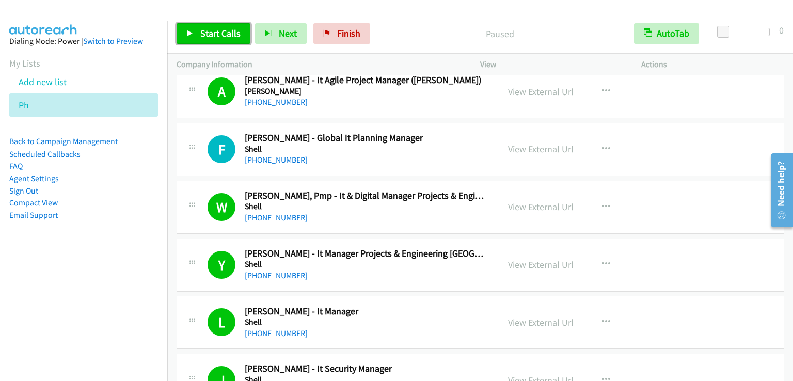
click at [219, 30] on span "Start Calls" at bounding box center [220, 33] width 40 height 12
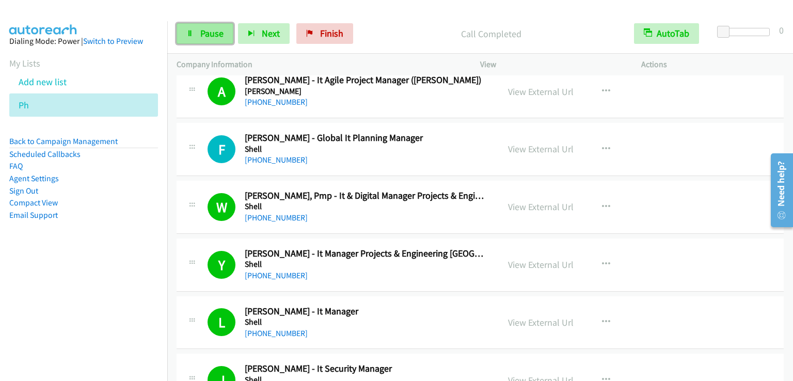
click at [204, 39] on span "Pause" at bounding box center [211, 33] width 23 height 12
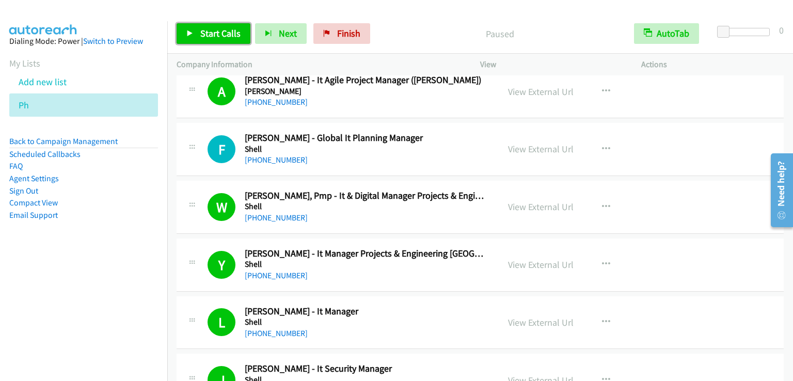
click at [204, 38] on span "Start Calls" at bounding box center [220, 33] width 40 height 12
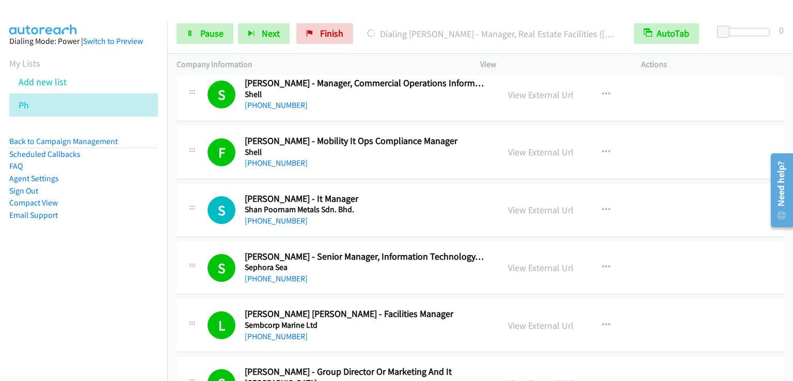
scroll to position [8178, 0]
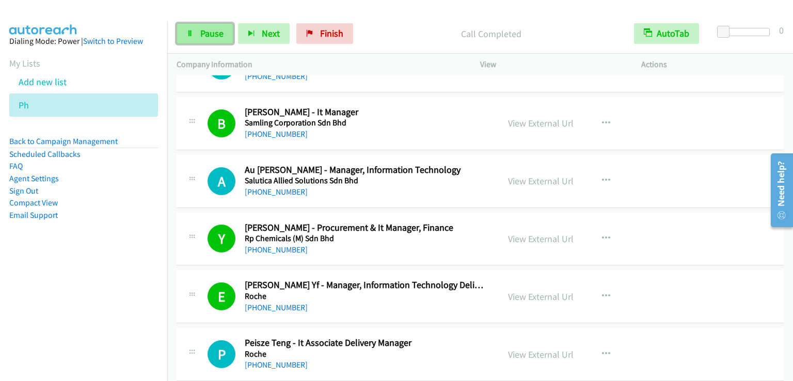
click at [214, 40] on link "Pause" at bounding box center [205, 33] width 57 height 21
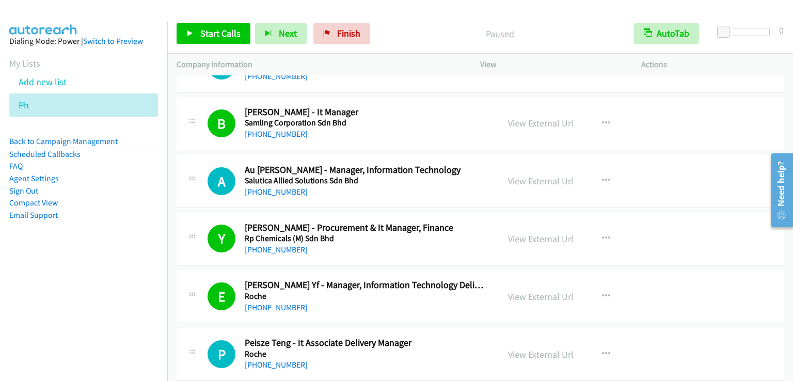
click at [208, 46] on div "Start Calls Pause Next Finish Paused AutoTab AutoTab 0" at bounding box center [480, 34] width 626 height 40
click at [214, 26] on link "Start Calls" at bounding box center [214, 33] width 74 height 21
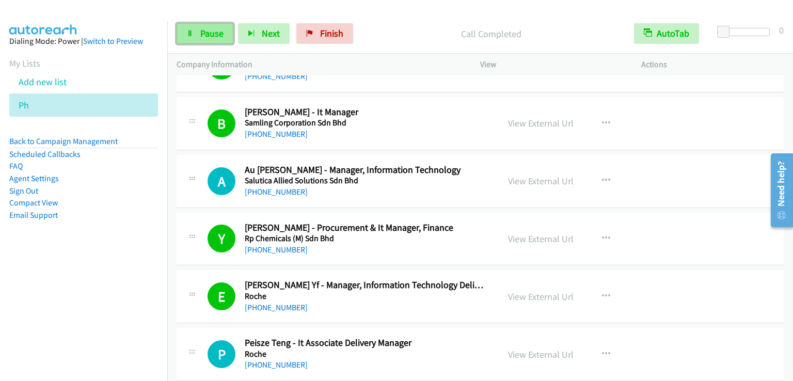
click at [223, 31] on span "Pause" at bounding box center [211, 33] width 23 height 12
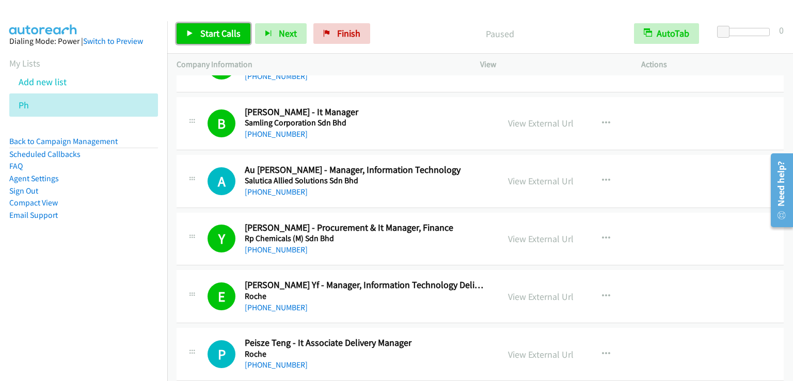
click at [223, 31] on span "Start Calls" at bounding box center [220, 33] width 40 height 12
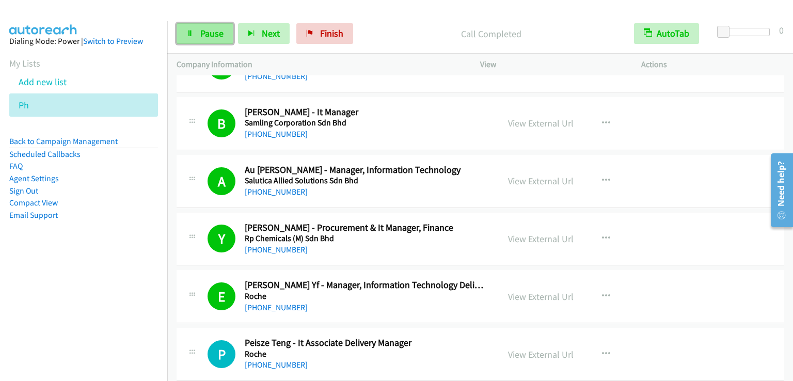
click at [210, 40] on link "Pause" at bounding box center [205, 33] width 57 height 21
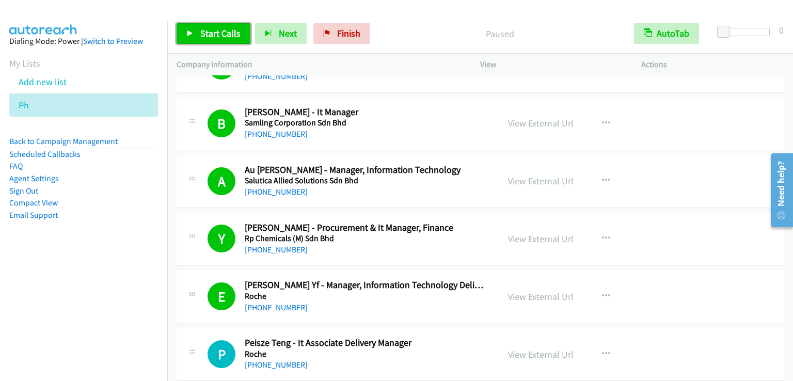
click at [210, 39] on link "Start Calls" at bounding box center [214, 33] width 74 height 21
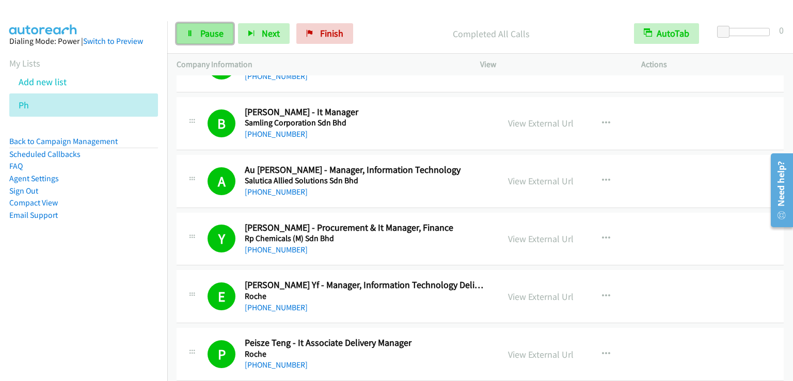
click at [211, 41] on link "Pause" at bounding box center [205, 33] width 57 height 21
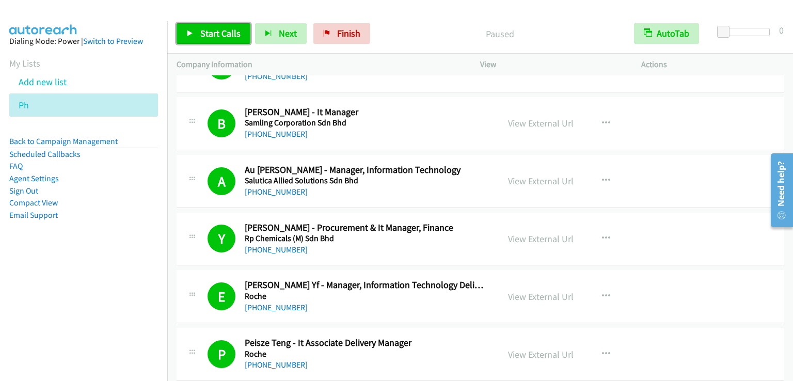
click at [211, 41] on link "Start Calls" at bounding box center [214, 33] width 74 height 21
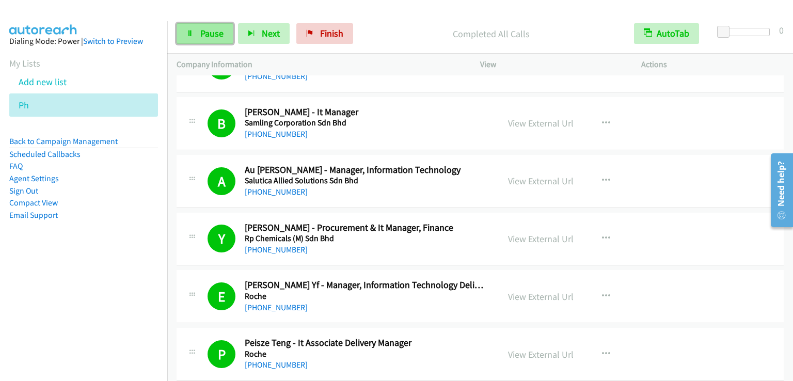
click at [222, 30] on span "Pause" at bounding box center [211, 33] width 23 height 12
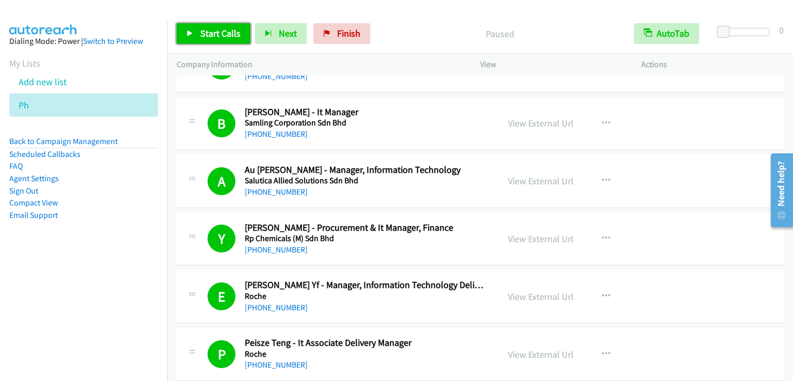
click at [222, 30] on span "Start Calls" at bounding box center [220, 33] width 40 height 12
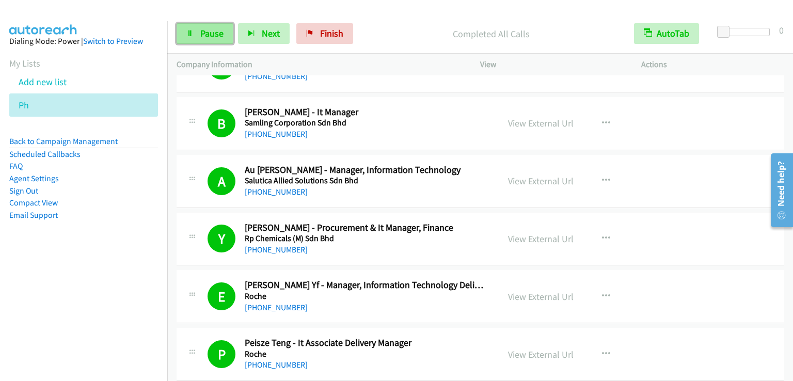
click at [200, 25] on link "Pause" at bounding box center [205, 33] width 57 height 21
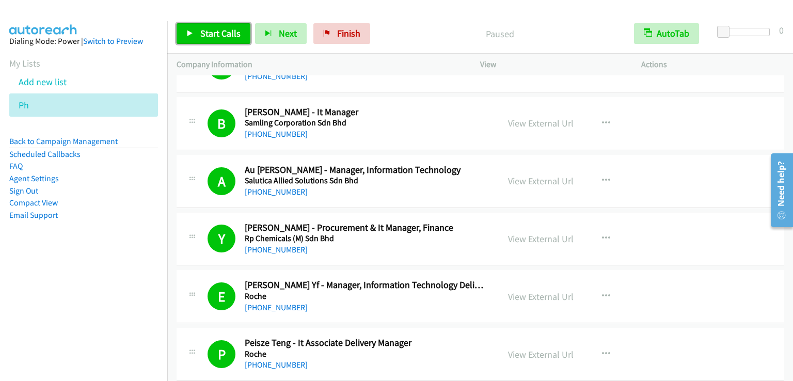
click at [219, 26] on link "Start Calls" at bounding box center [214, 33] width 74 height 21
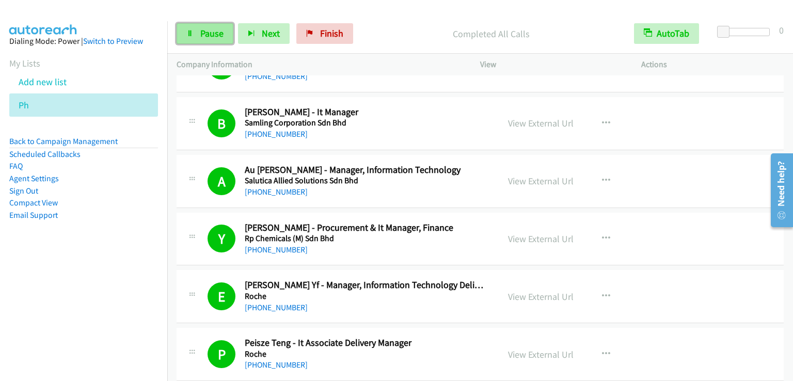
click at [211, 37] on span "Pause" at bounding box center [211, 33] width 23 height 12
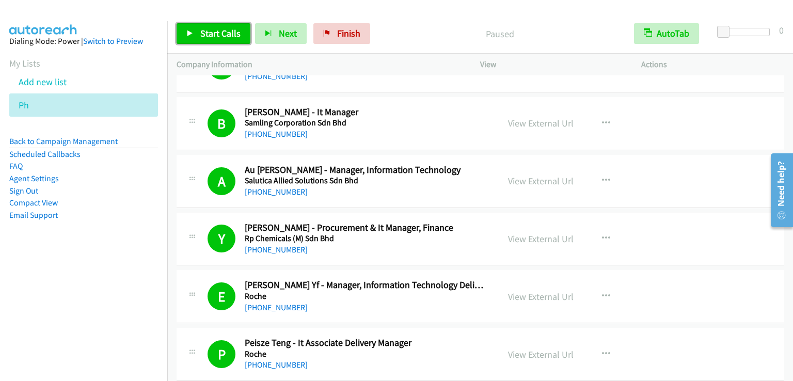
click at [211, 37] on span "Start Calls" at bounding box center [220, 33] width 40 height 12
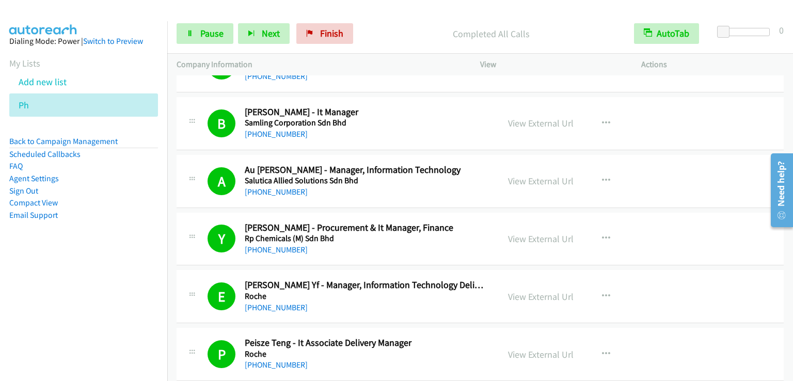
click at [113, 306] on nav "Dialing Mode: Power | Switch to Preview My Lists Add new list Ph Back to Campai…" at bounding box center [84, 211] width 168 height 381
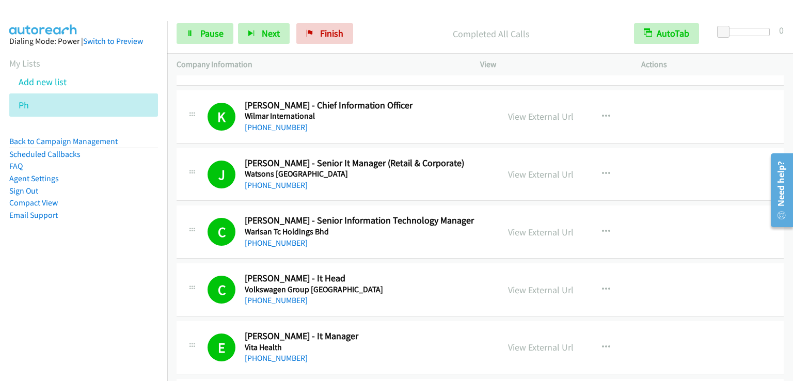
scroll to position [1086, 0]
